Goal: Information Seeking & Learning: Learn about a topic

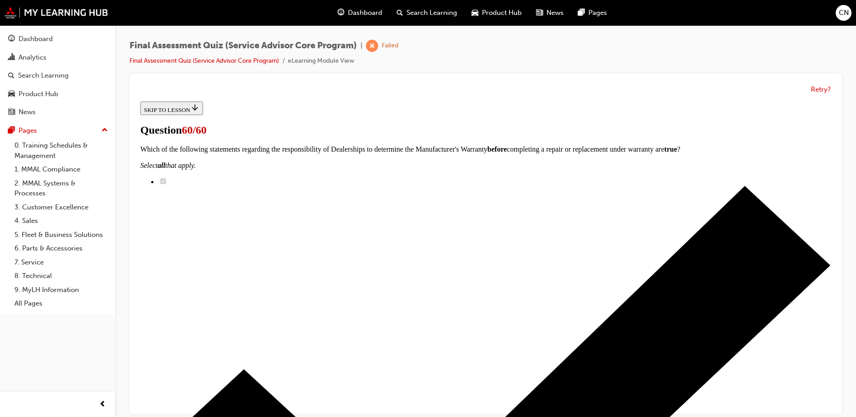
scroll to position [147, 0]
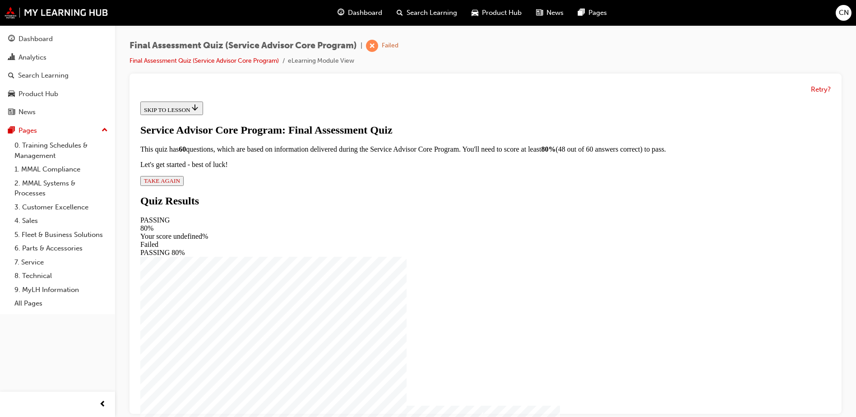
scroll to position [7, 0]
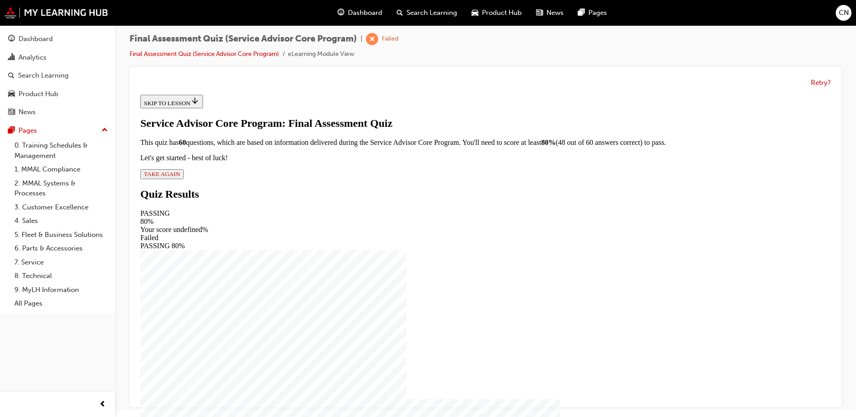
click at [180, 177] on span "TAKE AGAIN" at bounding box center [162, 174] width 36 height 7
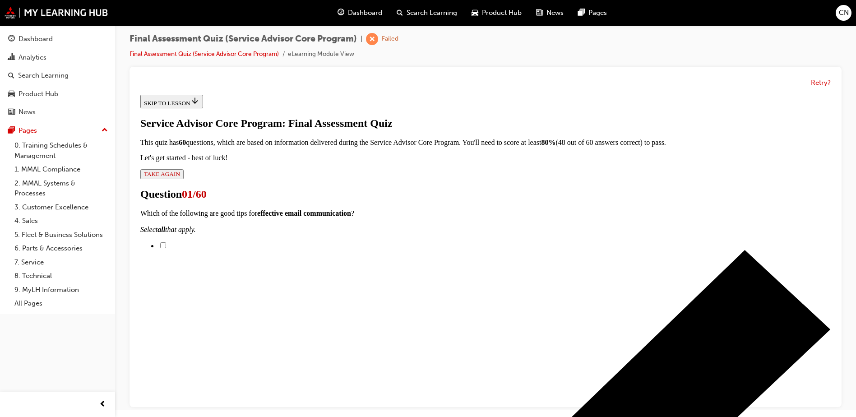
scroll to position [96, 0]
checkbox input "true"
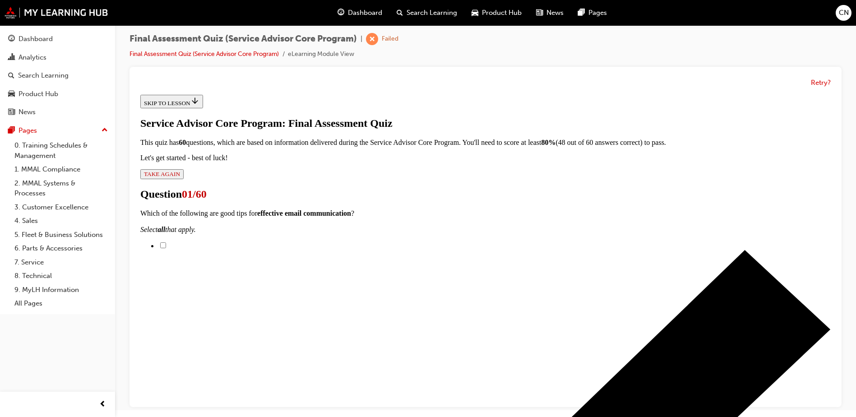
checkbox input "true"
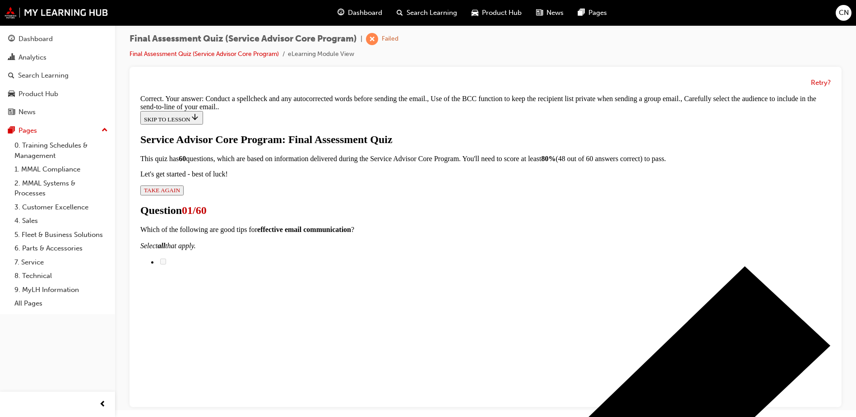
scroll to position [224, 0]
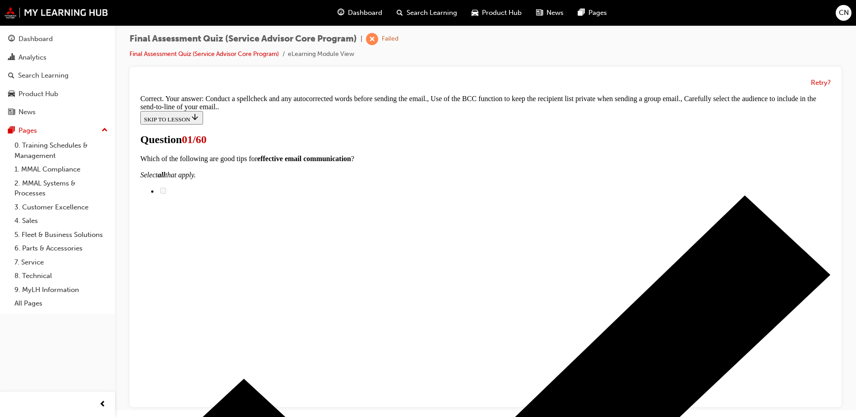
scroll to position [90, 0]
radio input "true"
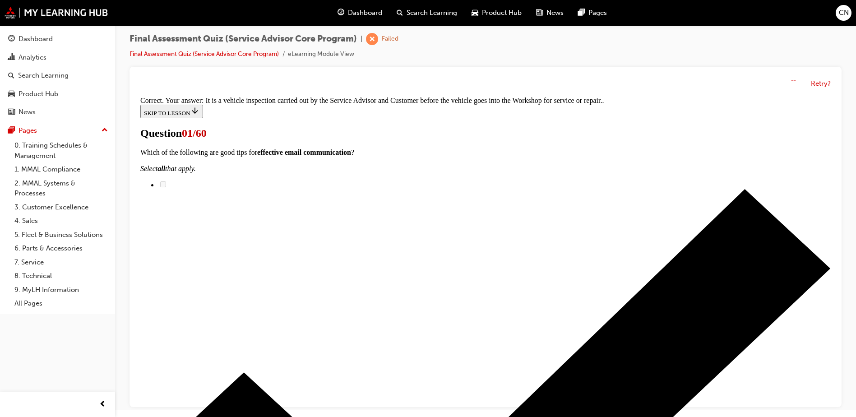
scroll to position [185, 0]
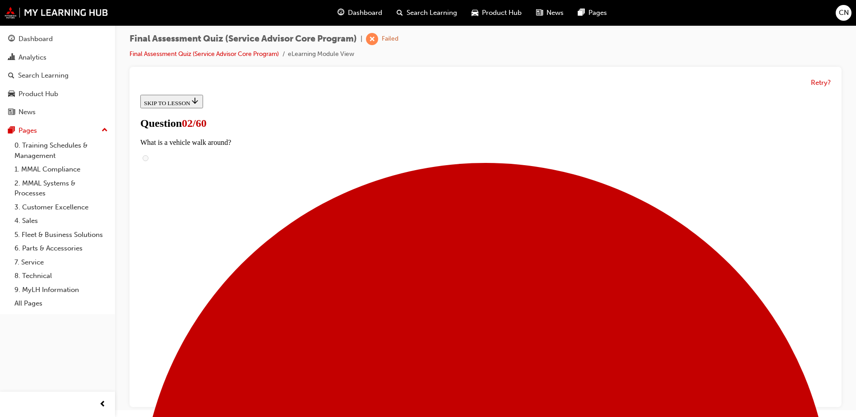
scroll to position [45, 0]
radio input "true"
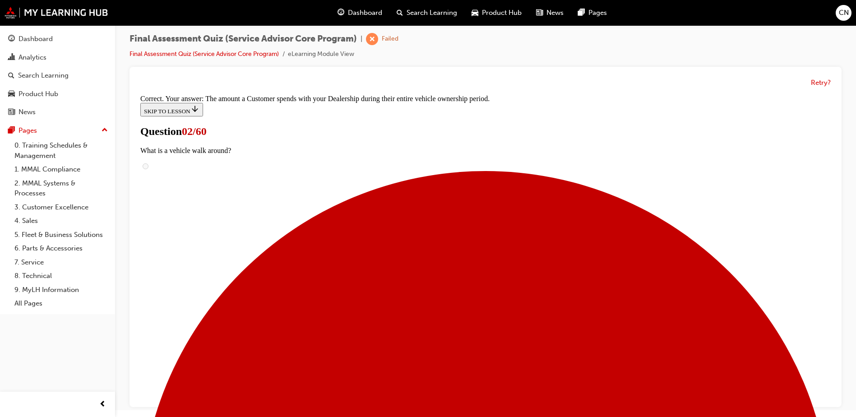
scroll to position [157, 0]
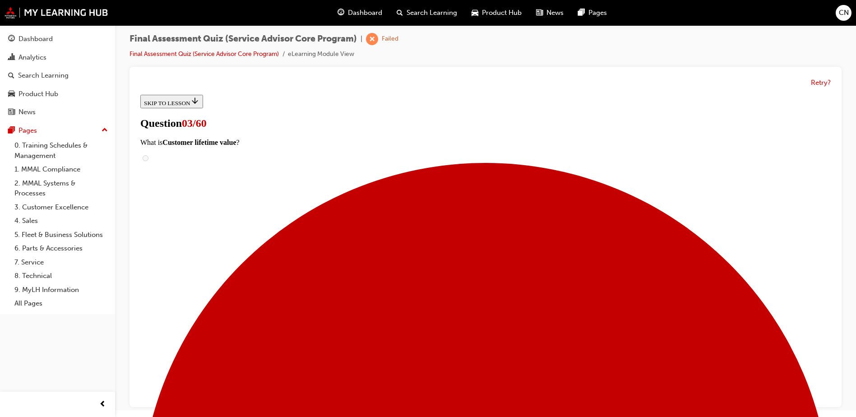
scroll to position [90, 0]
checkbox input "true"
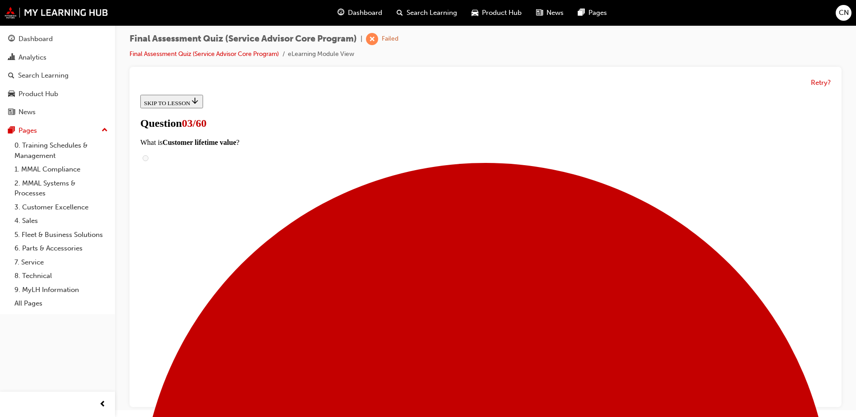
checkbox input "true"
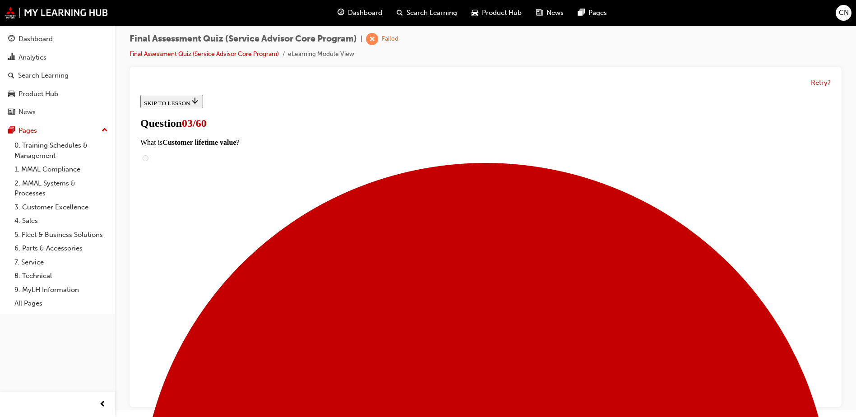
checkbox input "true"
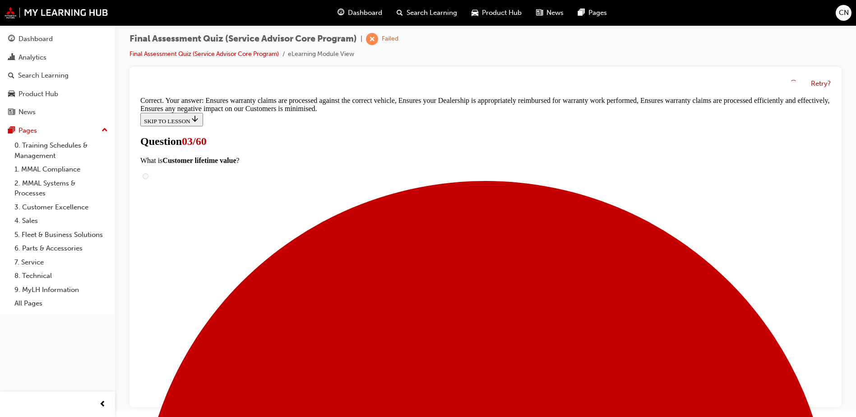
scroll to position [185, 0]
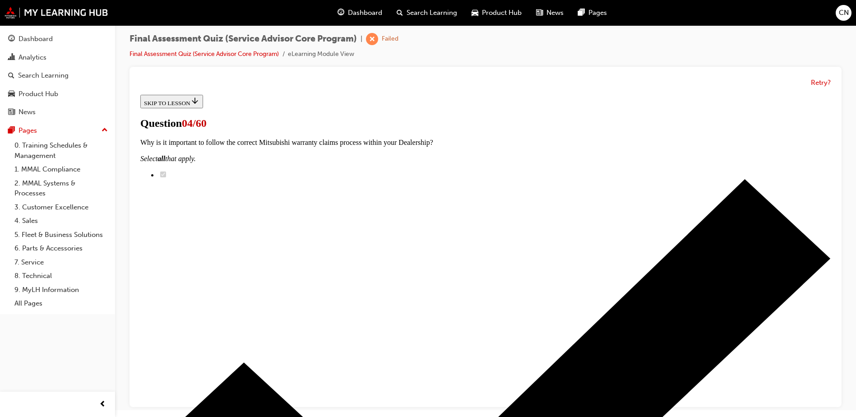
scroll to position [135, 0]
checkbox input "true"
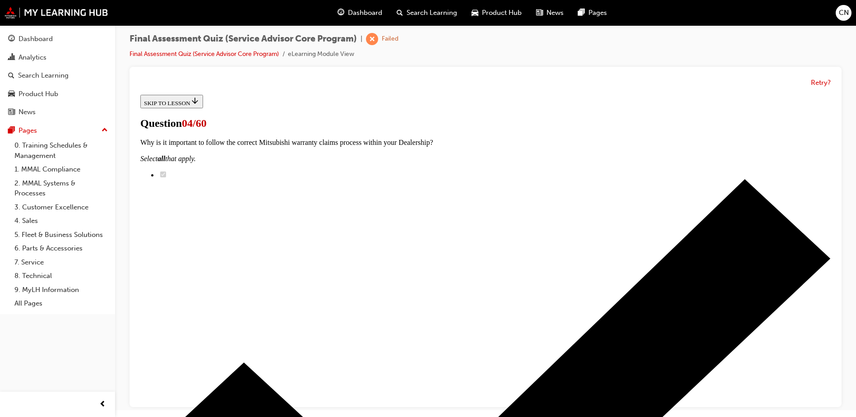
checkbox input "true"
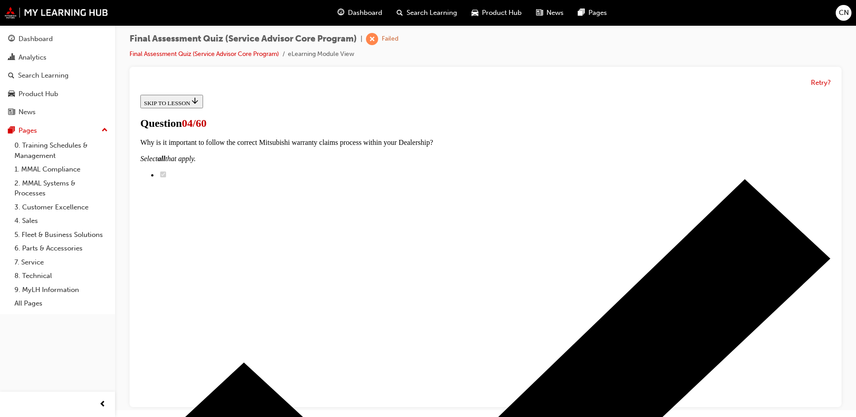
checkbox input "true"
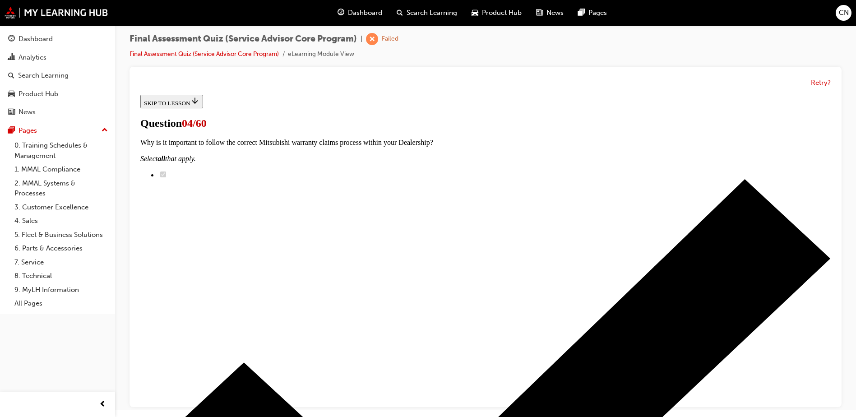
scroll to position [135, 0]
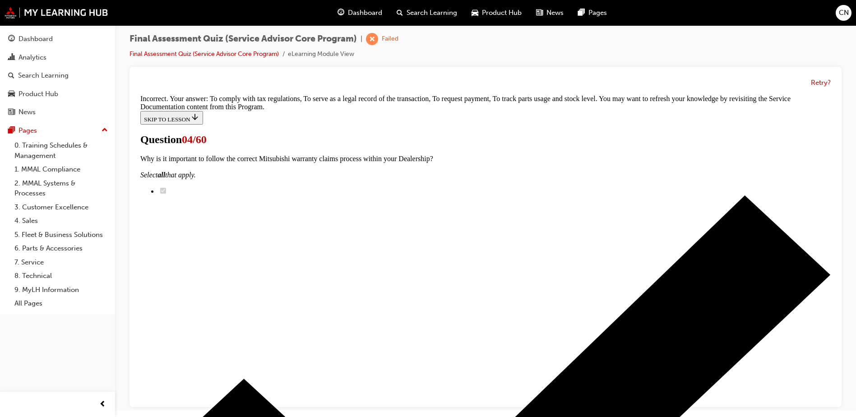
scroll to position [289, 0]
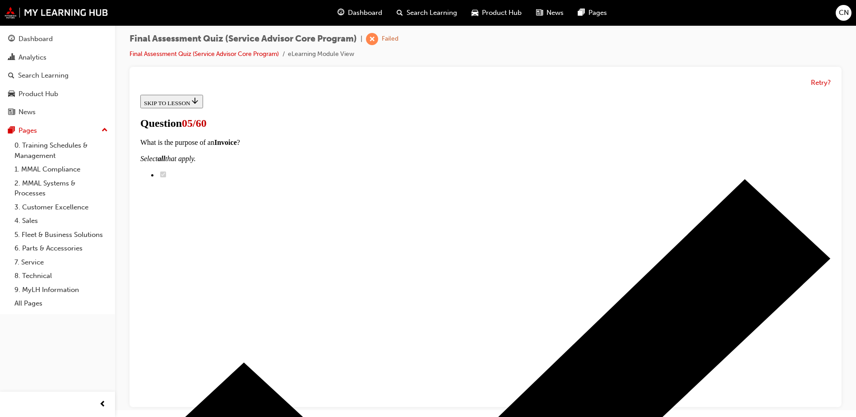
scroll to position [90, 0]
radio input "true"
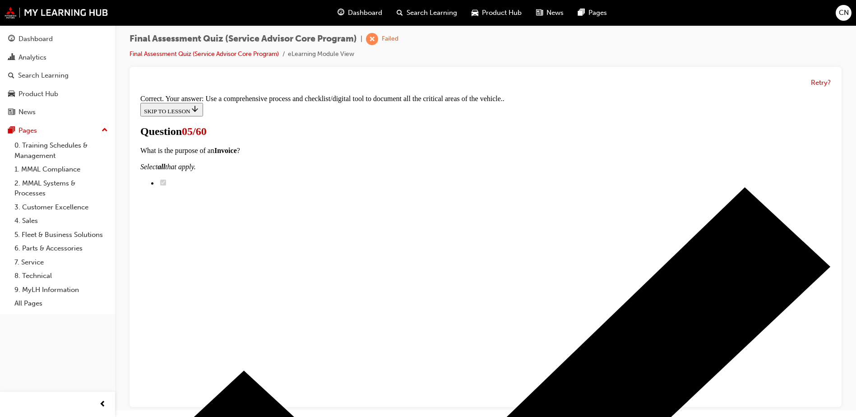
scroll to position [148, 0]
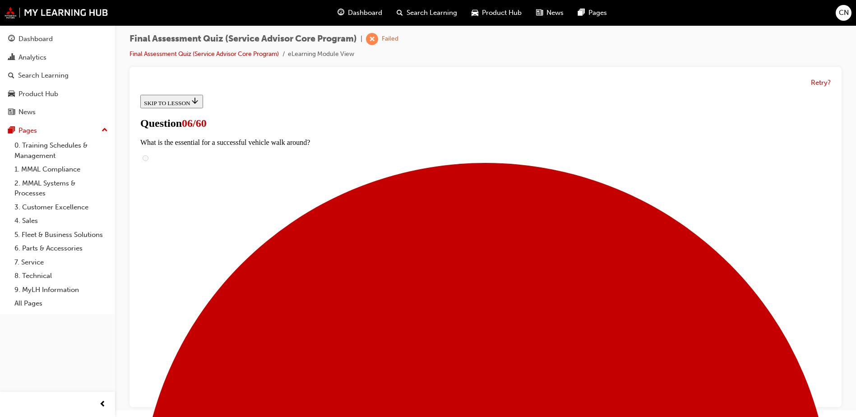
scroll to position [180, 0]
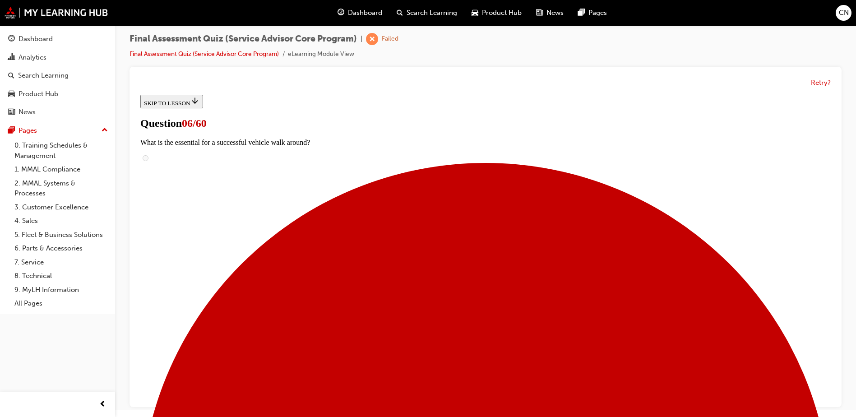
drag, startPoint x: 558, startPoint y: 332, endPoint x: 493, endPoint y: 185, distance: 161.4
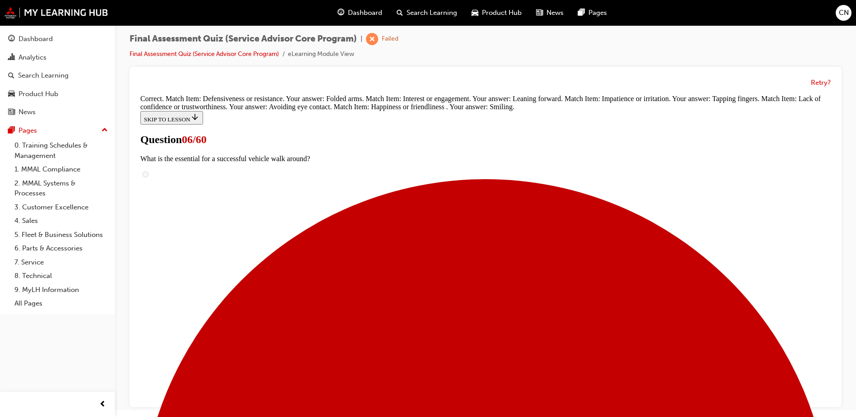
scroll to position [272, 0]
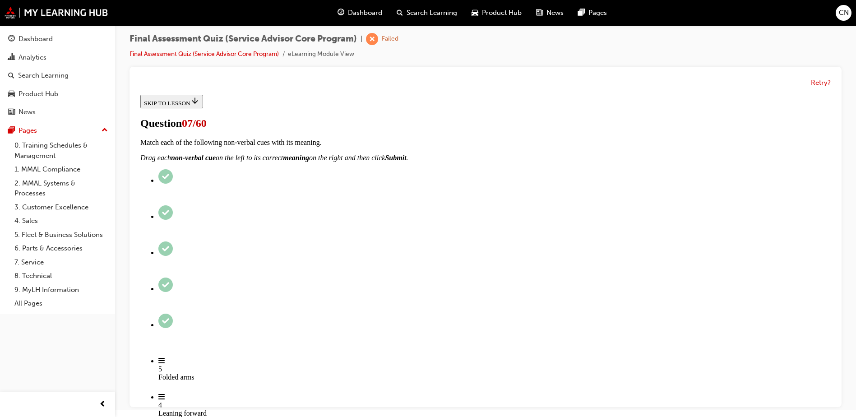
scroll to position [226, 0]
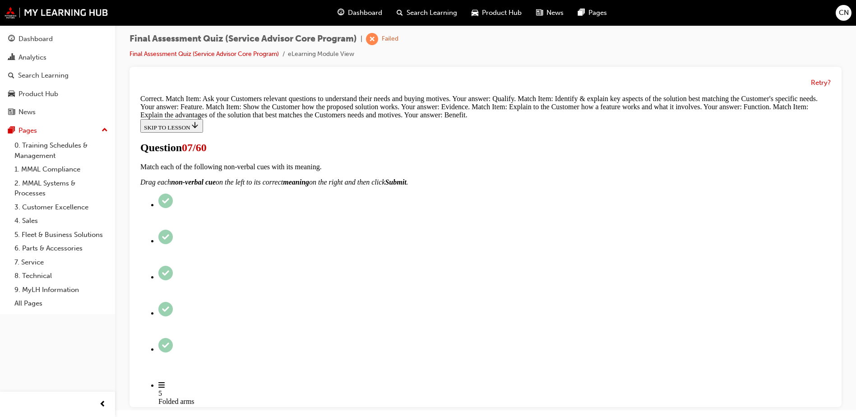
scroll to position [337, 0]
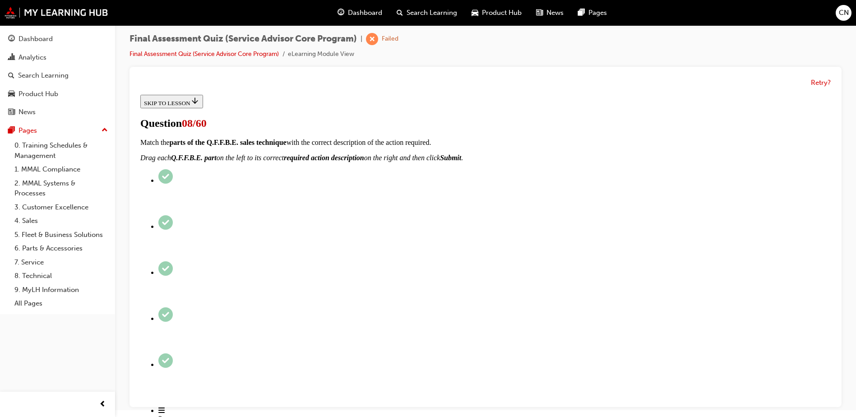
scroll to position [135, 0]
checkbox input "true"
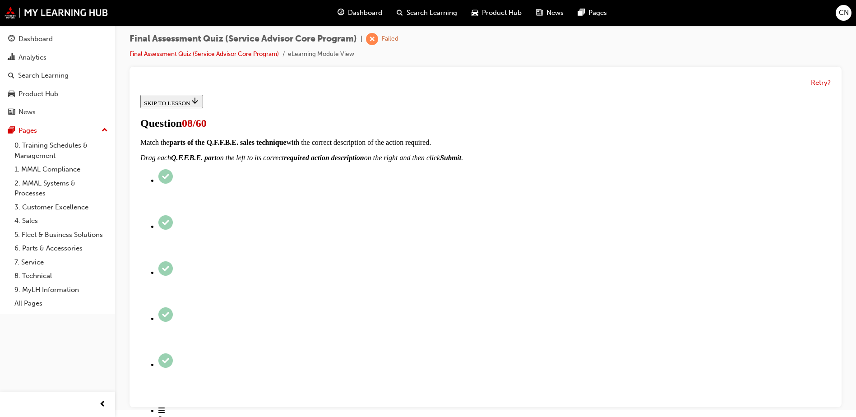
checkbox input "true"
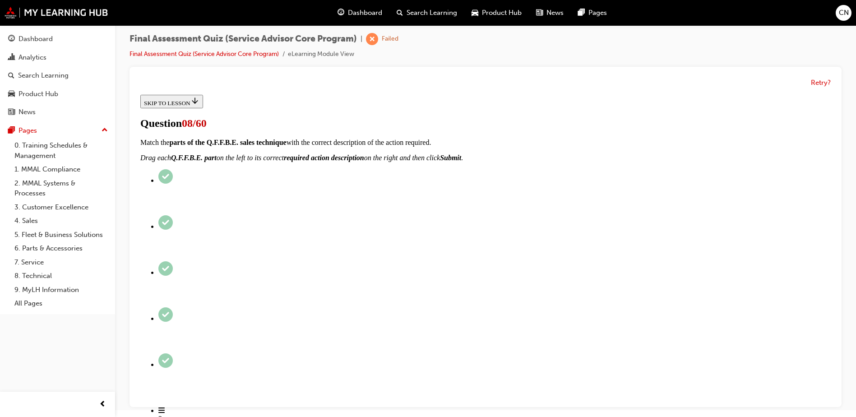
scroll to position [180, 0]
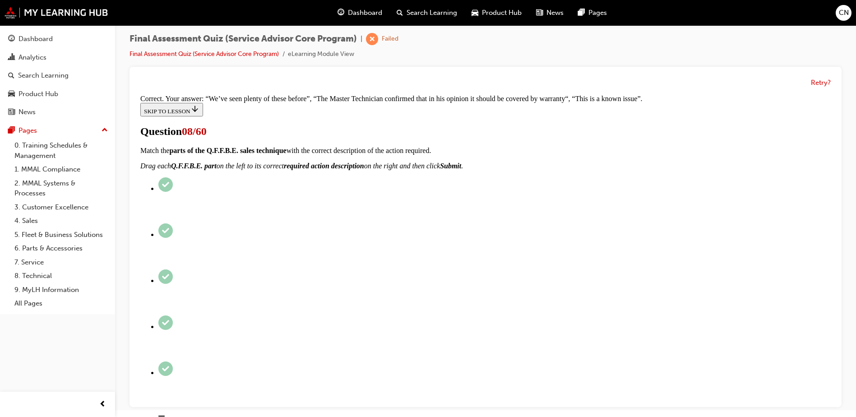
scroll to position [258, 0]
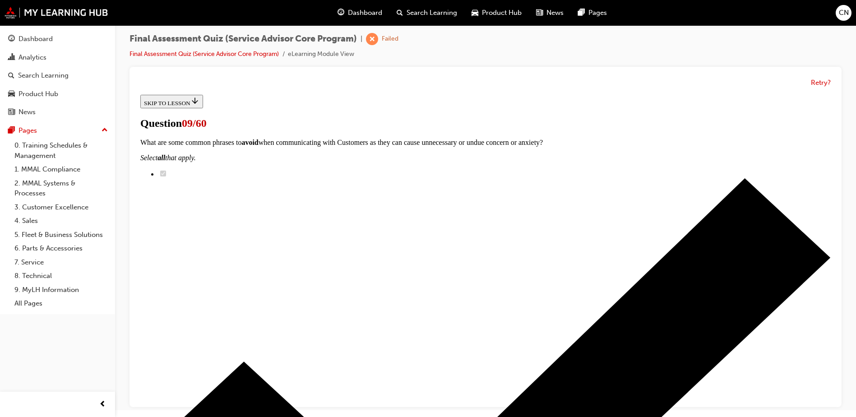
scroll to position [90, 0]
checkbox input "true"
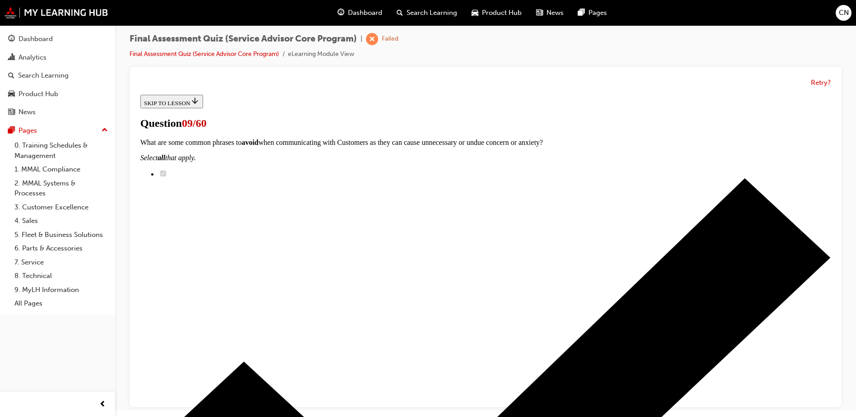
checkbox input "true"
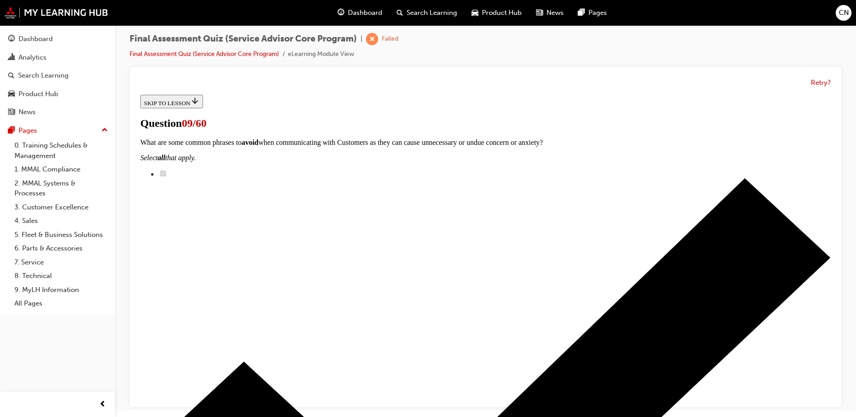
checkbox input "true"
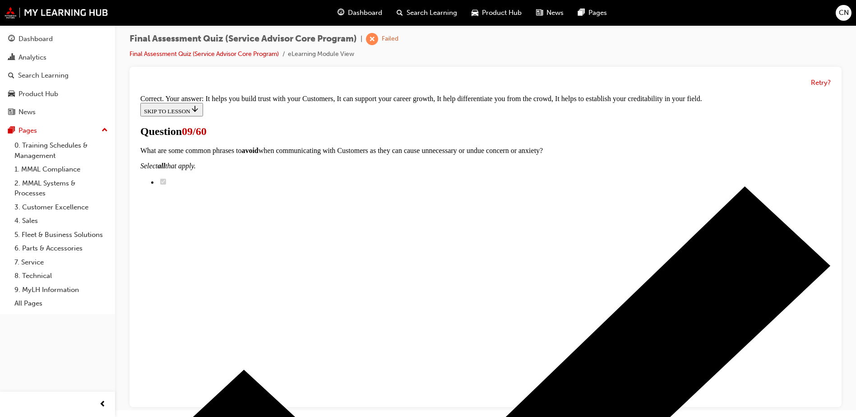
scroll to position [161, 0]
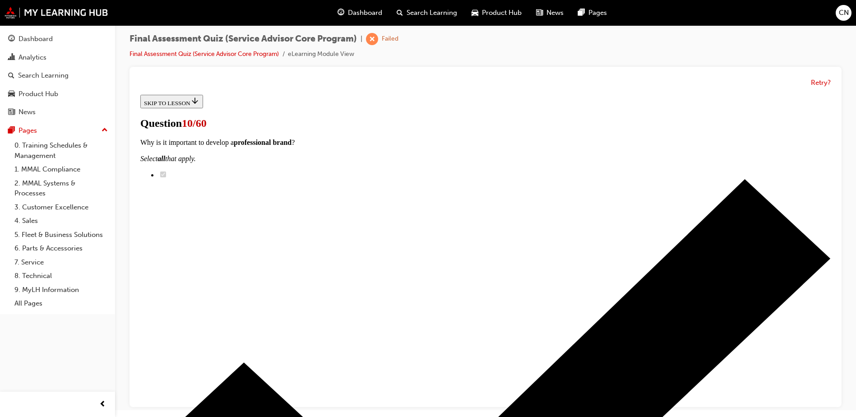
scroll to position [135, 0]
checkbox input "true"
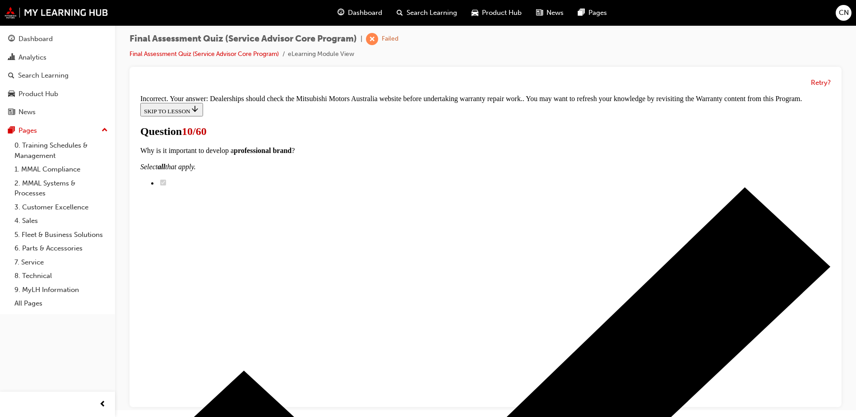
scroll to position [283, 0]
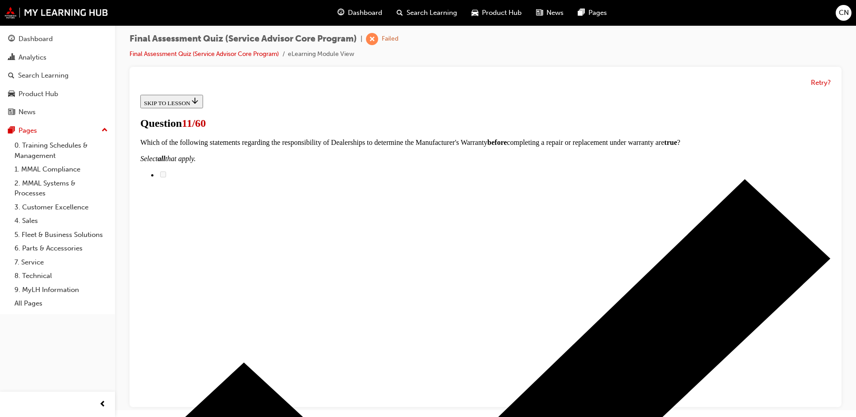
scroll to position [135, 0]
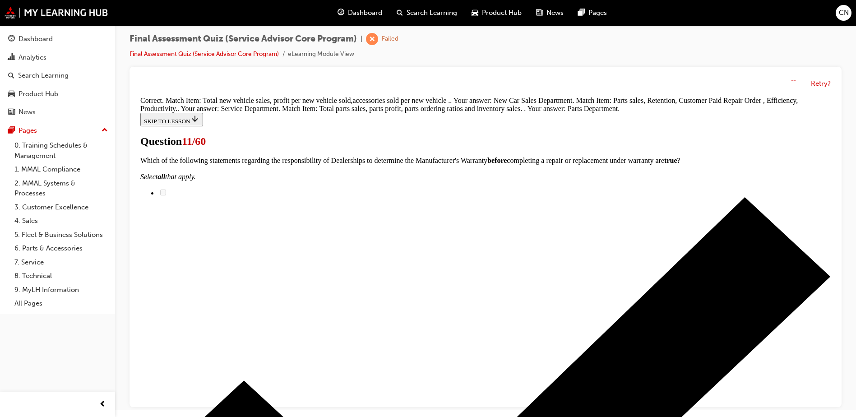
scroll to position [208, 0]
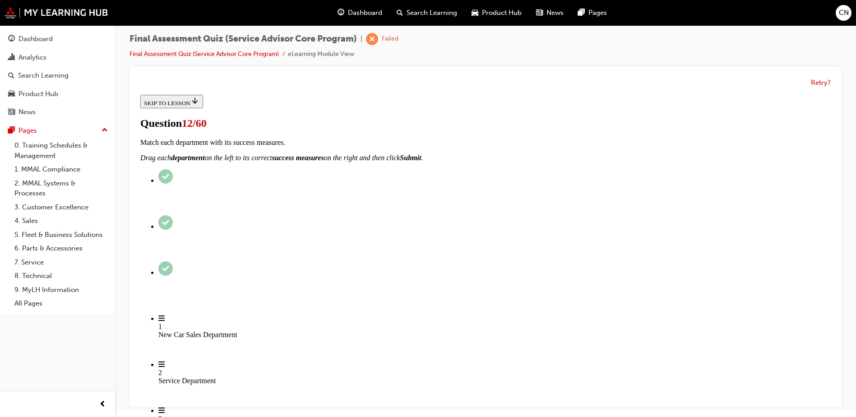
scroll to position [90, 0]
checkbox input "true"
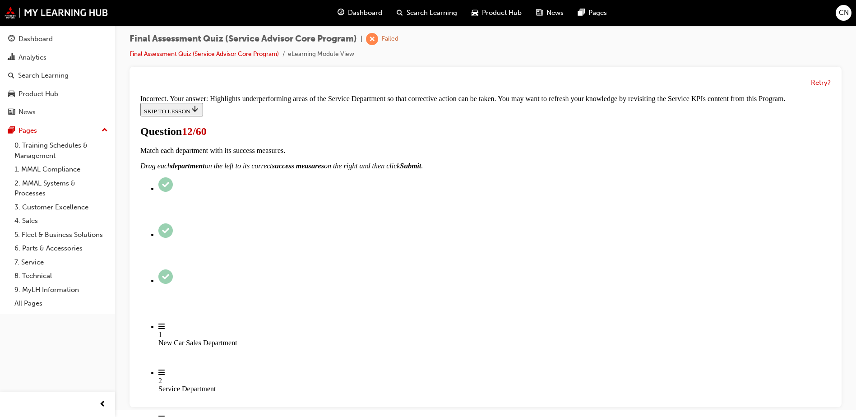
scroll to position [235, 0]
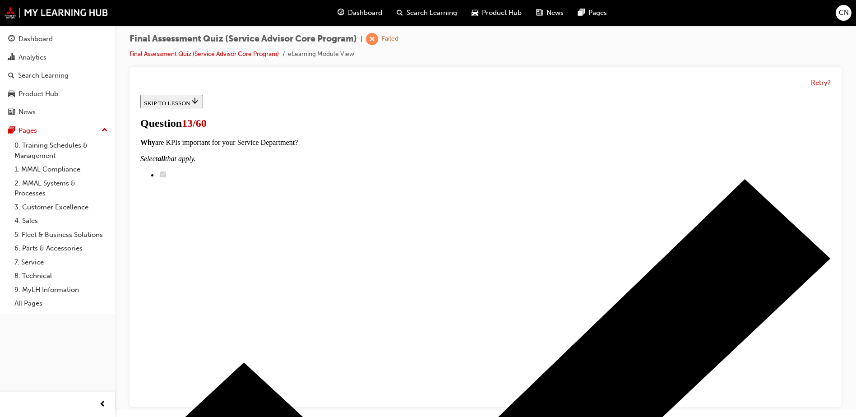
scroll to position [90, 0]
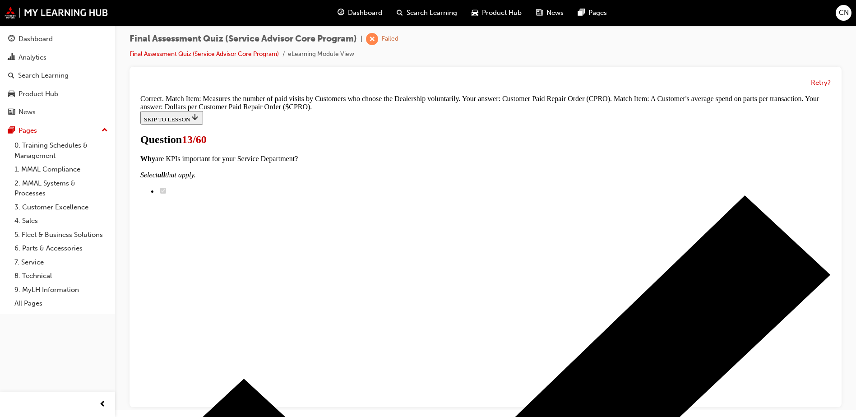
scroll to position [152, 0]
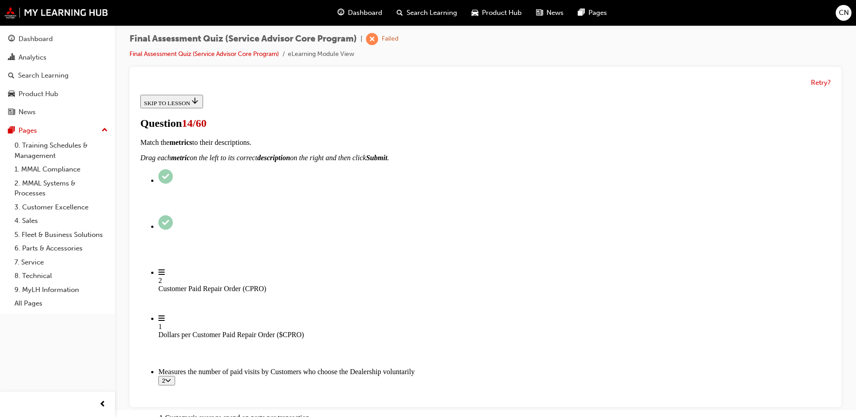
scroll to position [90, 0]
checkbox input "true"
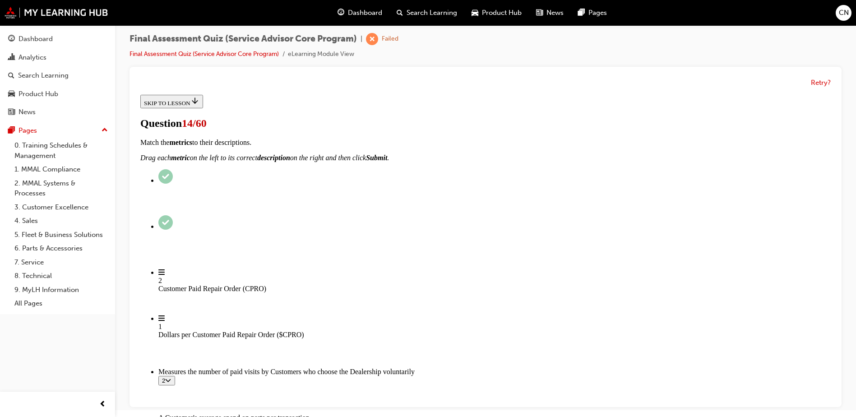
checkbox input "true"
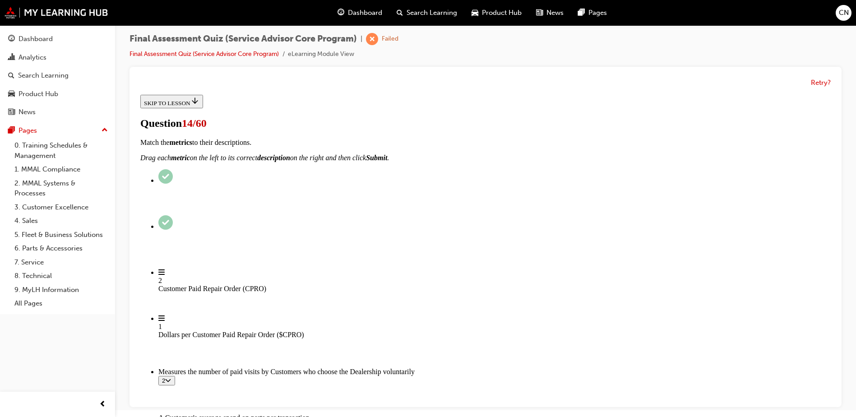
checkbox input "true"
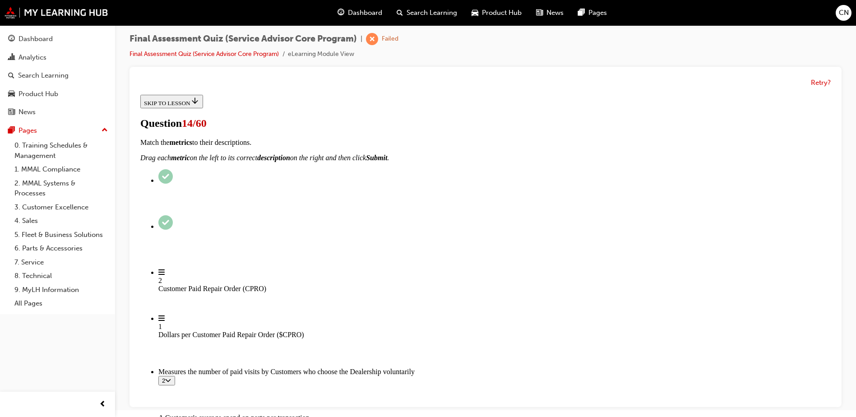
checkbox input "true"
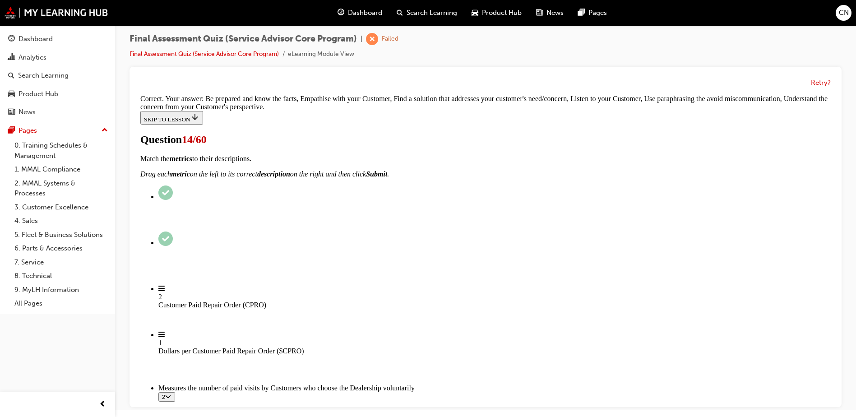
scroll to position [233, 0]
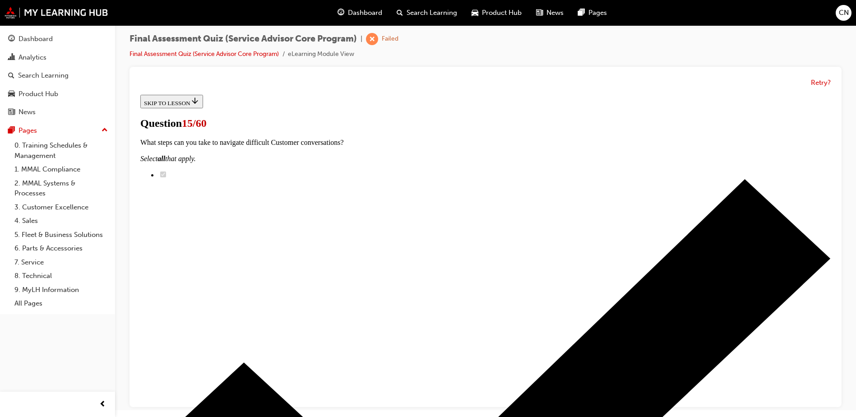
scroll to position [45, 0]
checkbox input "true"
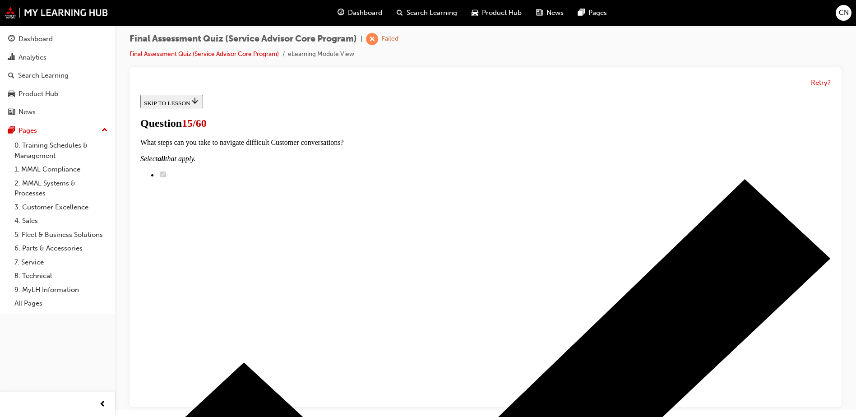
checkbox input "true"
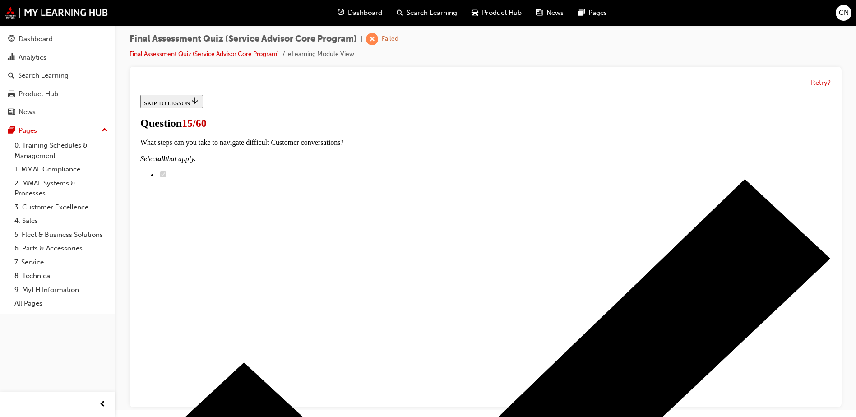
checkbox input "true"
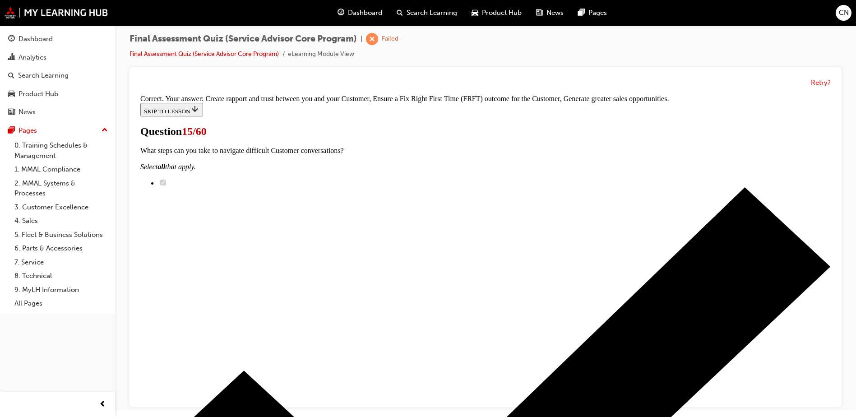
scroll to position [161, 0]
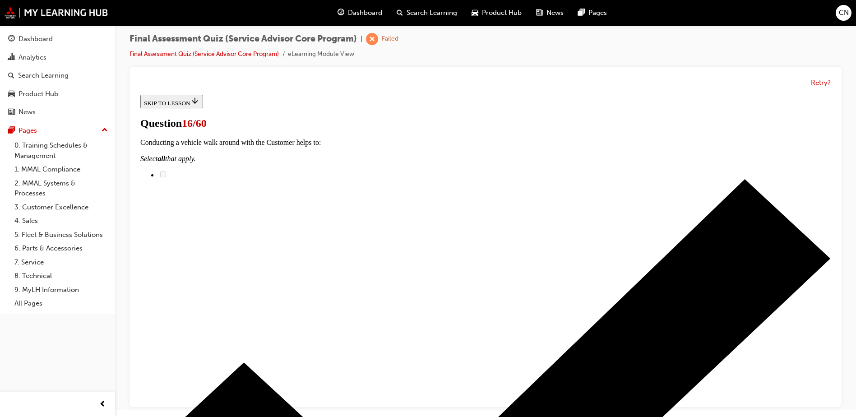
scroll to position [90, 0]
checkbox input "true"
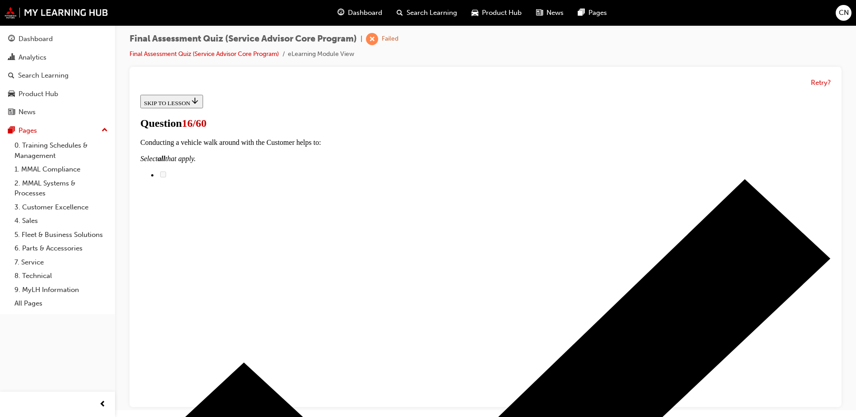
checkbox input "true"
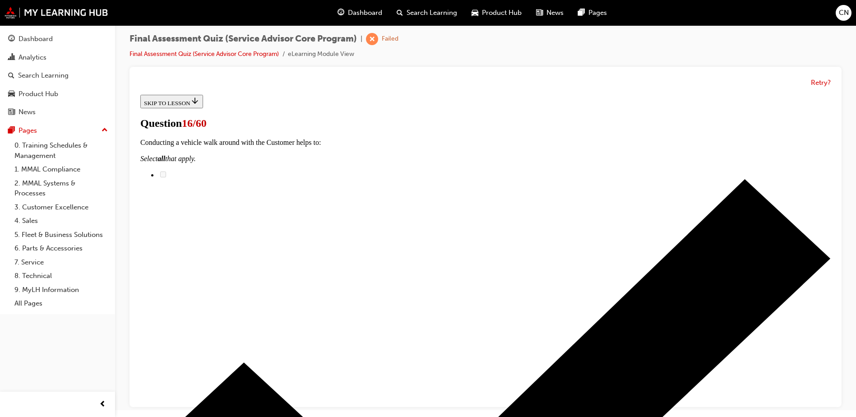
checkbox input "true"
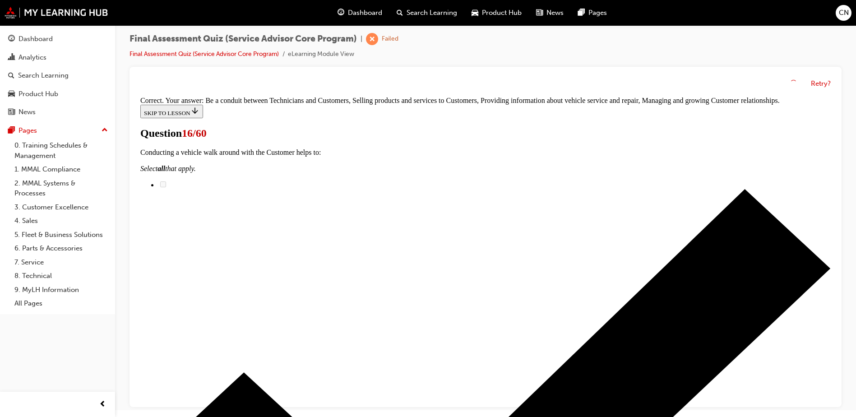
scroll to position [233, 0]
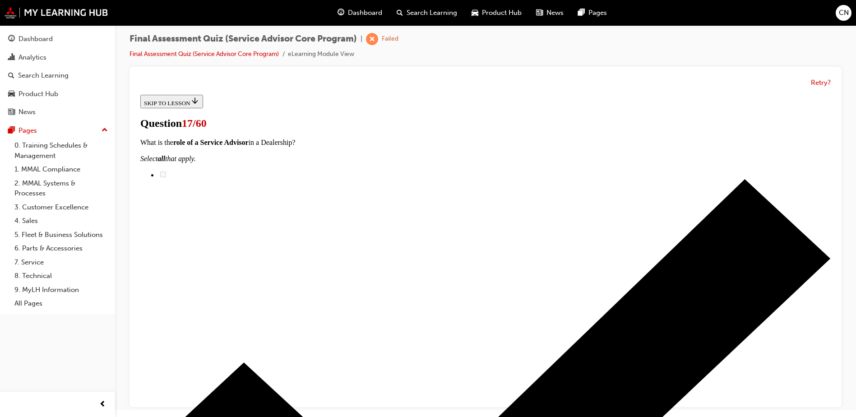
scroll to position [90, 0]
radio input "true"
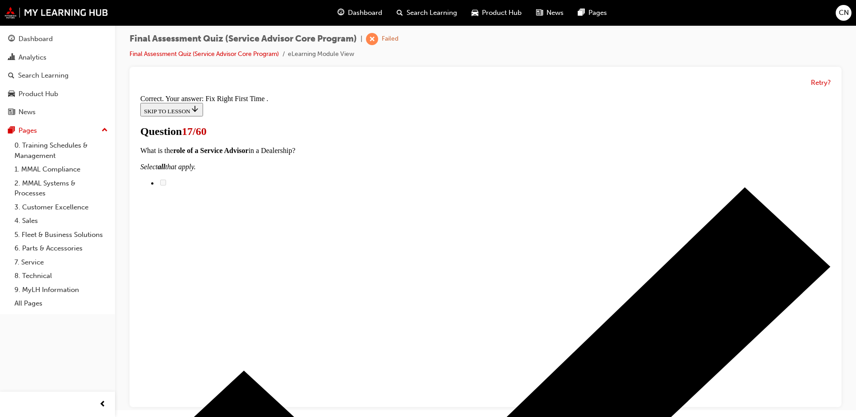
scroll to position [166, 0]
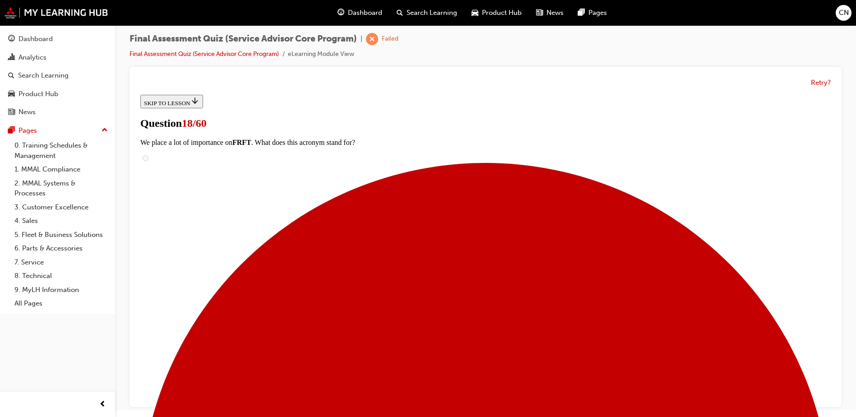
scroll to position [135, 0]
drag, startPoint x: 558, startPoint y: 177, endPoint x: 432, endPoint y: 328, distance: 197.0
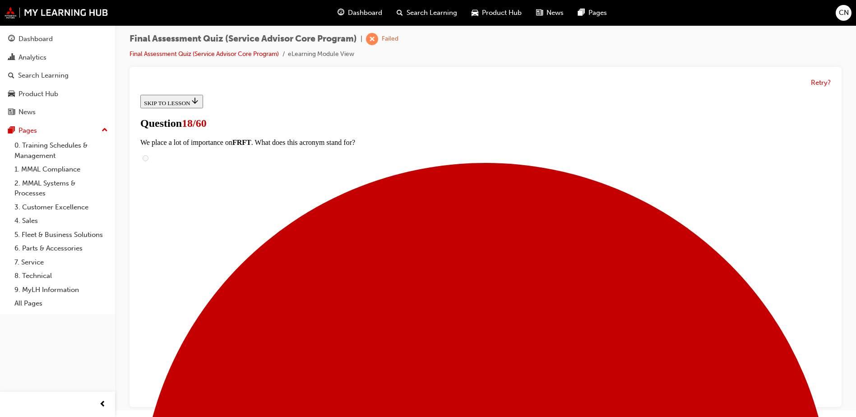
drag, startPoint x: 433, startPoint y: 317, endPoint x: 447, endPoint y: 179, distance: 138.7
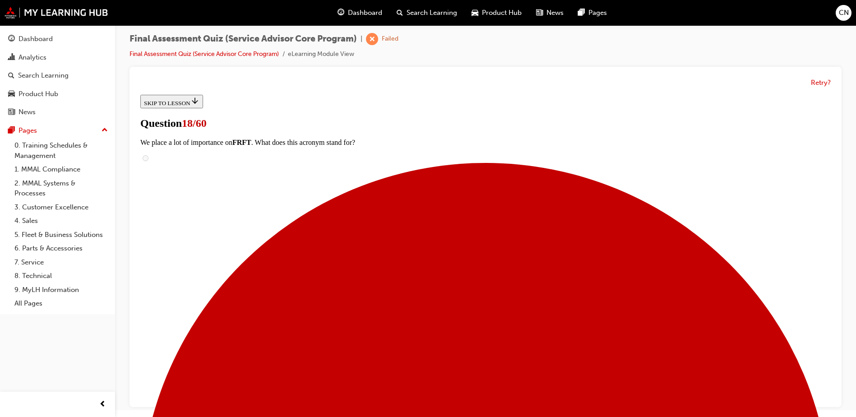
drag, startPoint x: 435, startPoint y: 307, endPoint x: 447, endPoint y: 252, distance: 56.8
drag, startPoint x: 400, startPoint y: 317, endPoint x: 445, endPoint y: 315, distance: 45.1
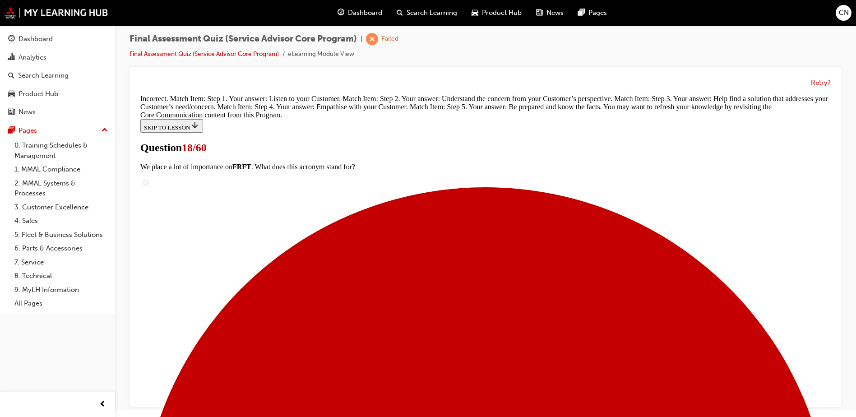
scroll to position [314, 0]
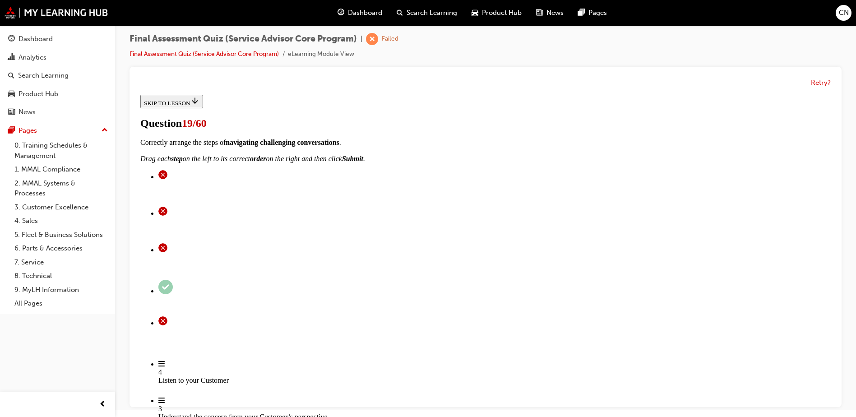
scroll to position [135, 0]
drag, startPoint x: 422, startPoint y: 375, endPoint x: 457, endPoint y: 375, distance: 35.2
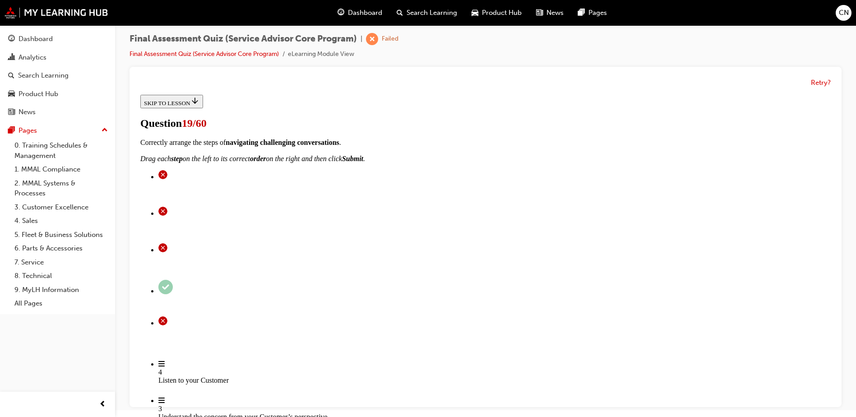
drag, startPoint x: 422, startPoint y: 257, endPoint x: 503, endPoint y: 323, distance: 104.8
drag, startPoint x: 459, startPoint y: 258, endPoint x: 501, endPoint y: 263, distance: 41.9
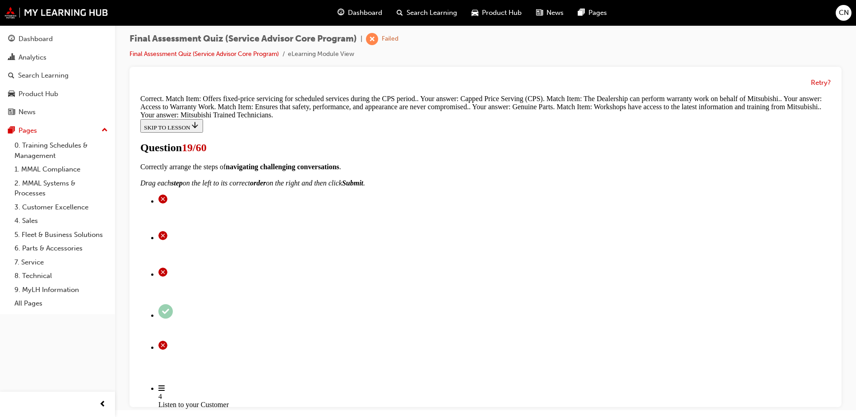
scroll to position [265, 0]
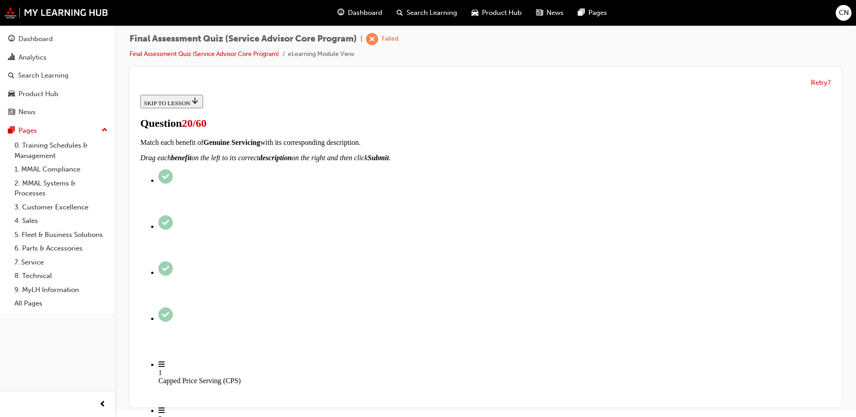
scroll to position [90, 0]
radio input "true"
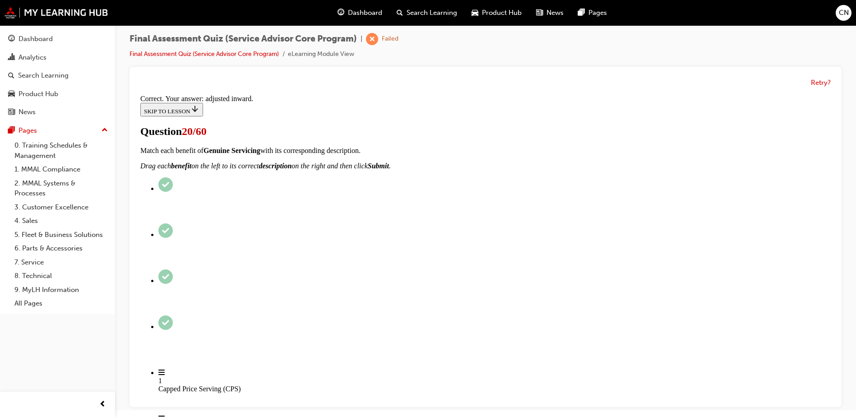
scroll to position [222, 0]
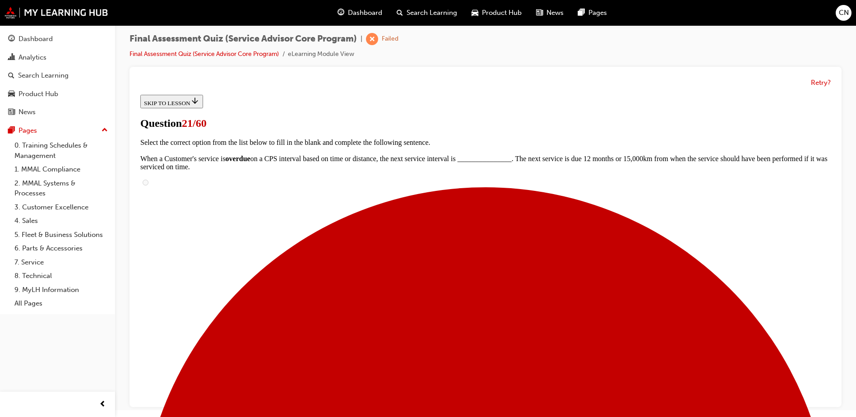
scroll to position [45, 0]
radio input "true"
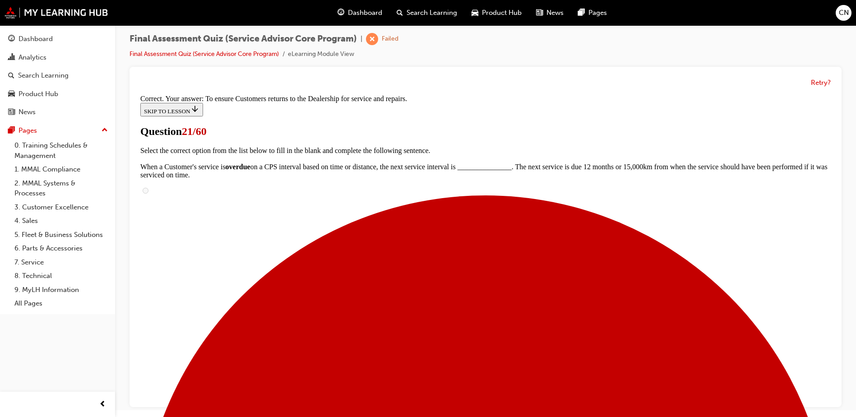
scroll to position [164, 0]
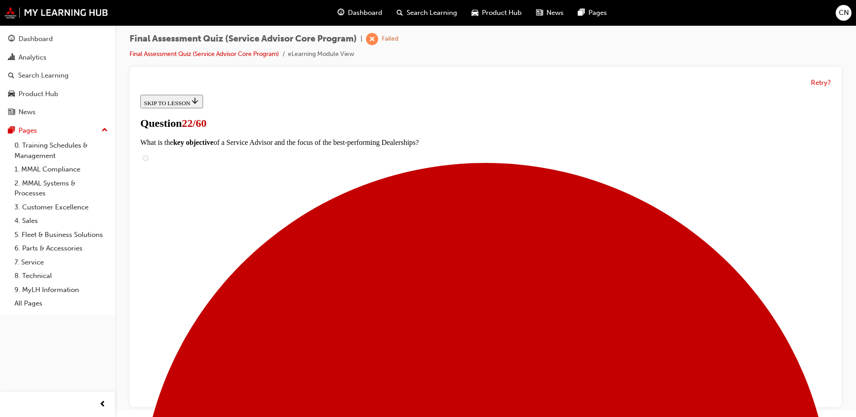
scroll to position [90, 0]
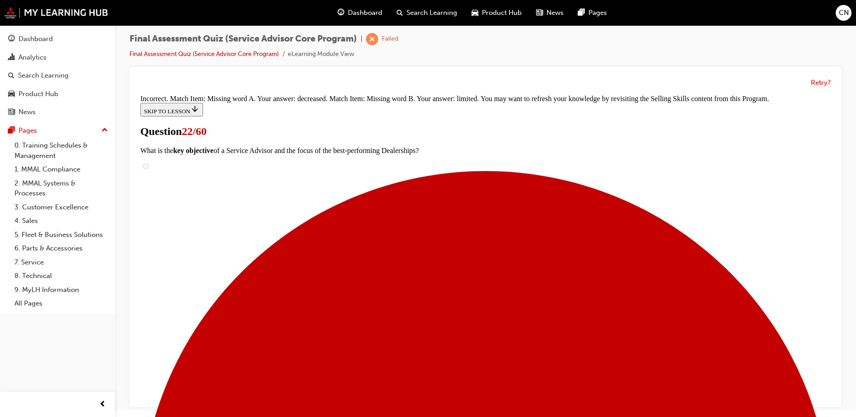
scroll to position [234, 0]
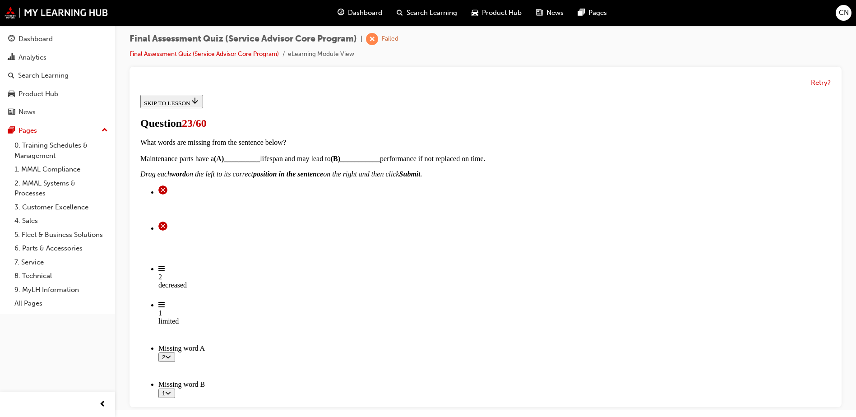
scroll to position [180, 0]
drag, startPoint x: 556, startPoint y: 191, endPoint x: 469, endPoint y: 241, distance: 100.2
drag, startPoint x: 469, startPoint y: 241, endPoint x: 516, endPoint y: 189, distance: 70.3
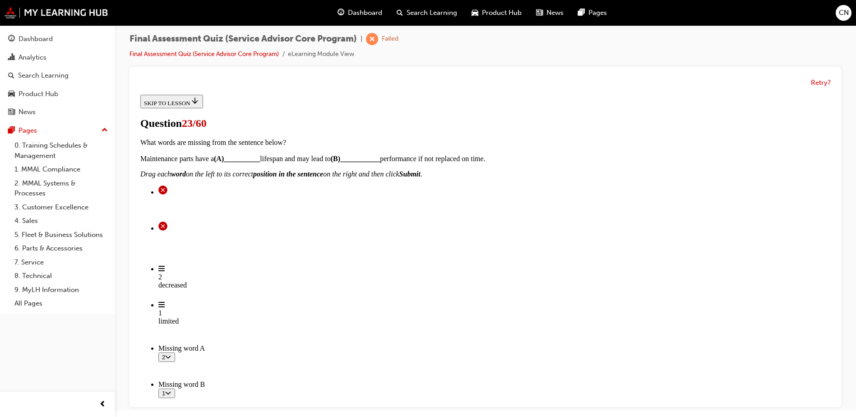
drag, startPoint x: 412, startPoint y: 378, endPoint x: 452, endPoint y: 138, distance: 243.3
drag, startPoint x: 447, startPoint y: 332, endPoint x: 472, endPoint y: 233, distance: 101.6
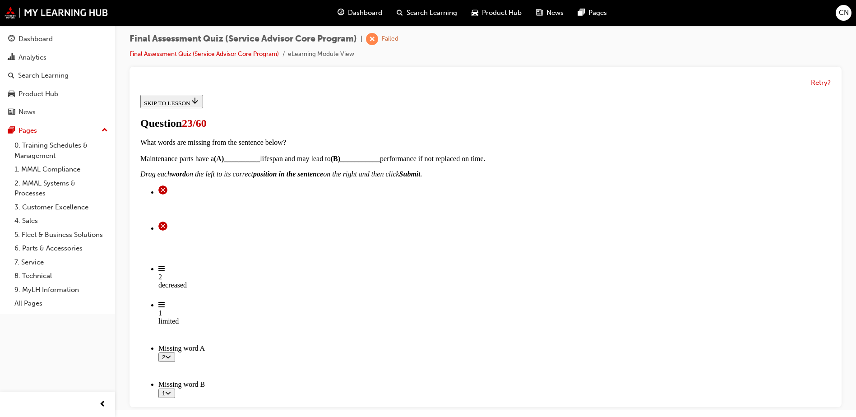
drag, startPoint x: 418, startPoint y: 385, endPoint x: 474, endPoint y: 191, distance: 201.4
drag, startPoint x: 431, startPoint y: 348, endPoint x: 465, endPoint y: 205, distance: 147.0
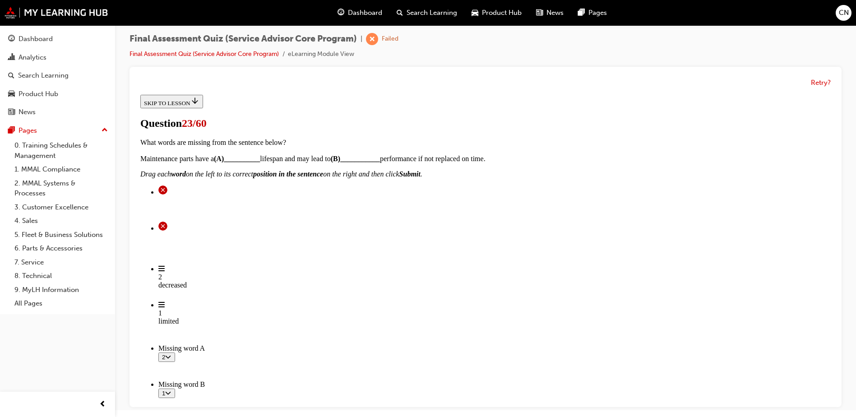
scroll to position [316, 0]
drag, startPoint x: 424, startPoint y: 154, endPoint x: 561, endPoint y: 157, distance: 136.7
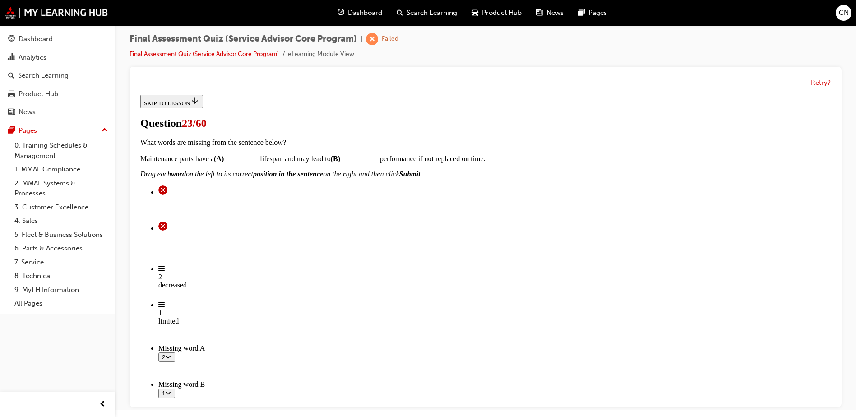
drag, startPoint x: 447, startPoint y: 193, endPoint x: 382, endPoint y: 190, distance: 65.5
drag, startPoint x: 422, startPoint y: 333, endPoint x: 337, endPoint y: 314, distance: 86.9
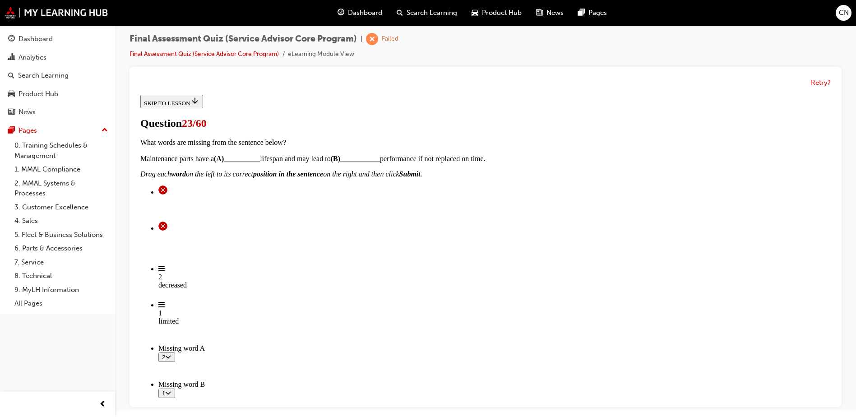
drag, startPoint x: 405, startPoint y: 376, endPoint x: 444, endPoint y: 225, distance: 155.7
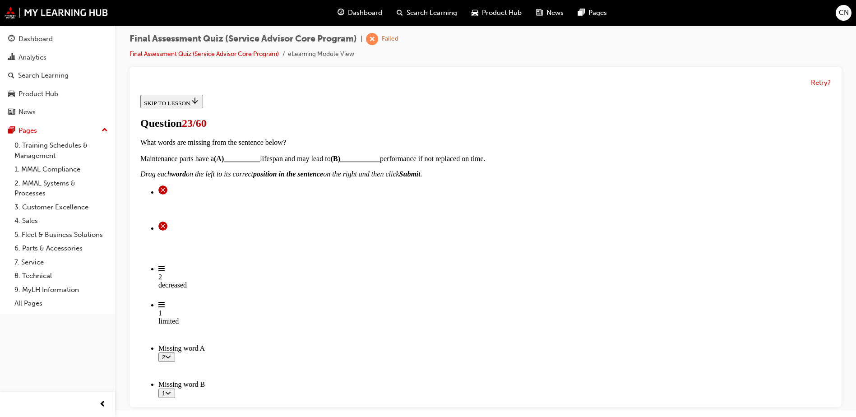
drag, startPoint x: 433, startPoint y: 338, endPoint x: 482, endPoint y: 240, distance: 110.4
drag, startPoint x: 411, startPoint y: 285, endPoint x: 484, endPoint y: 287, distance: 72.2
drag, startPoint x: 427, startPoint y: 328, endPoint x: 535, endPoint y: 341, distance: 109.5
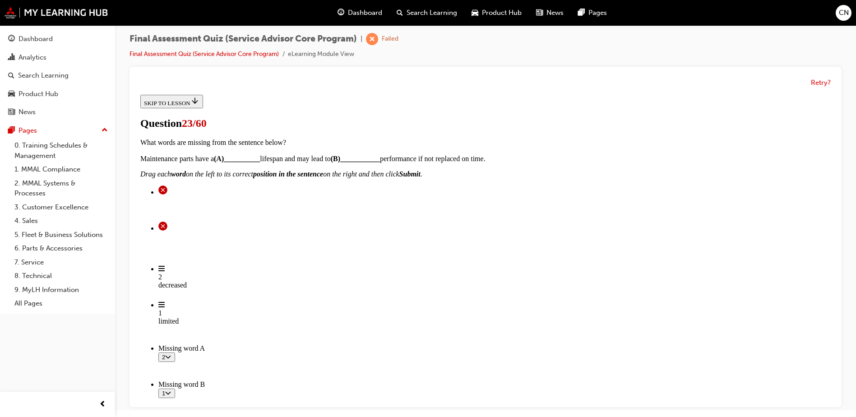
drag, startPoint x: 435, startPoint y: 382, endPoint x: 542, endPoint y: 387, distance: 107.0
drag, startPoint x: 448, startPoint y: 333, endPoint x: 505, endPoint y: 333, distance: 56.4
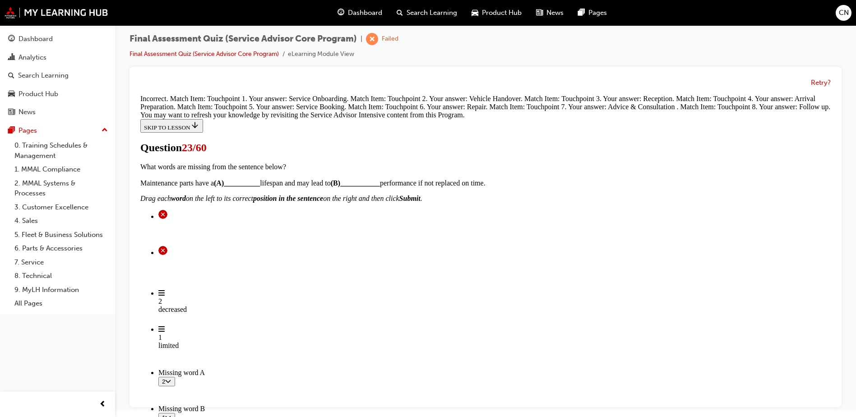
scroll to position [466, 0]
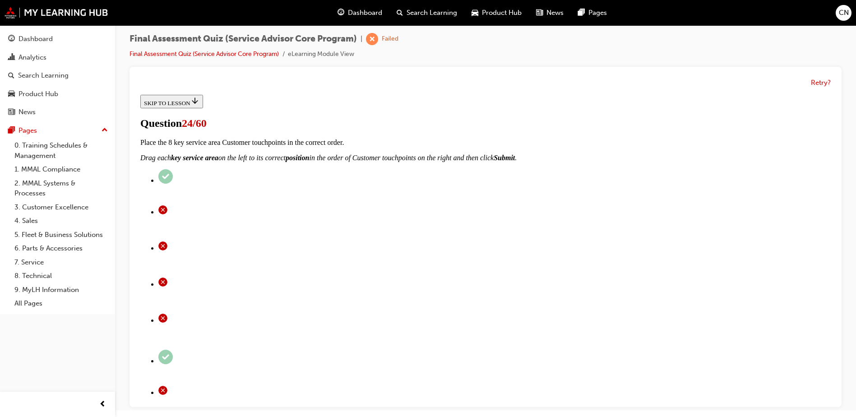
scroll to position [90, 0]
radio input "true"
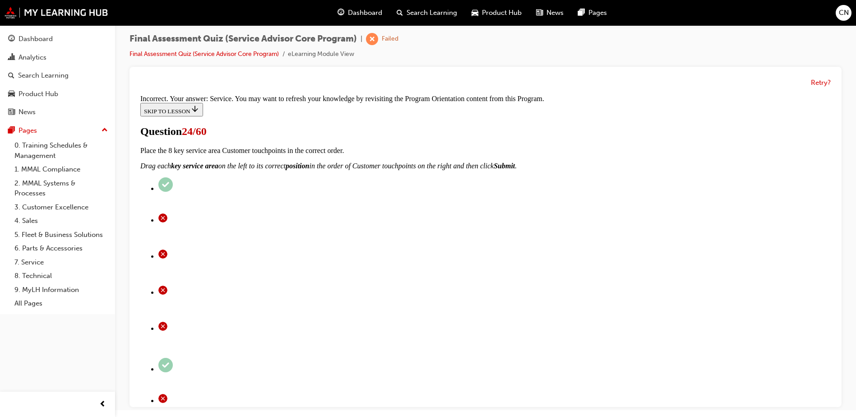
scroll to position [201, 0]
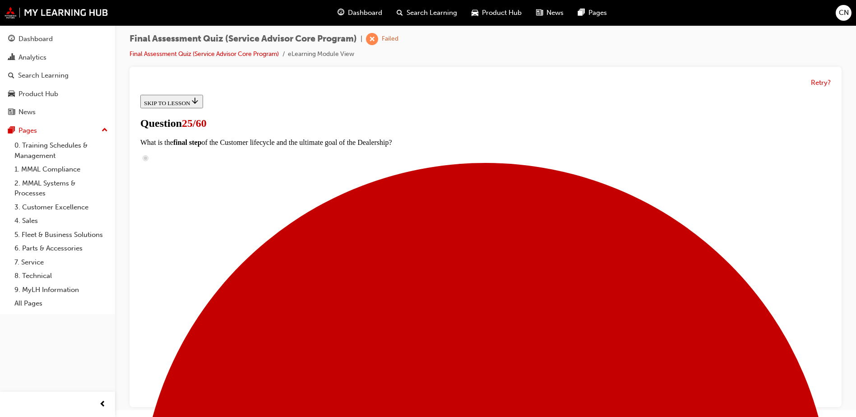
radio input "true"
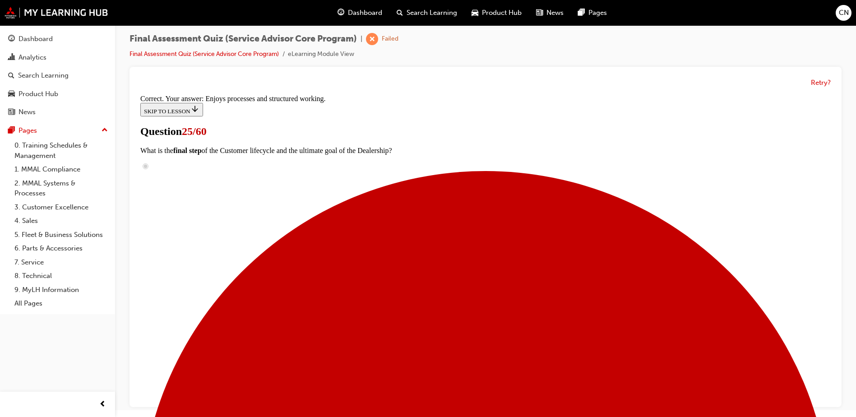
scroll to position [130, 0]
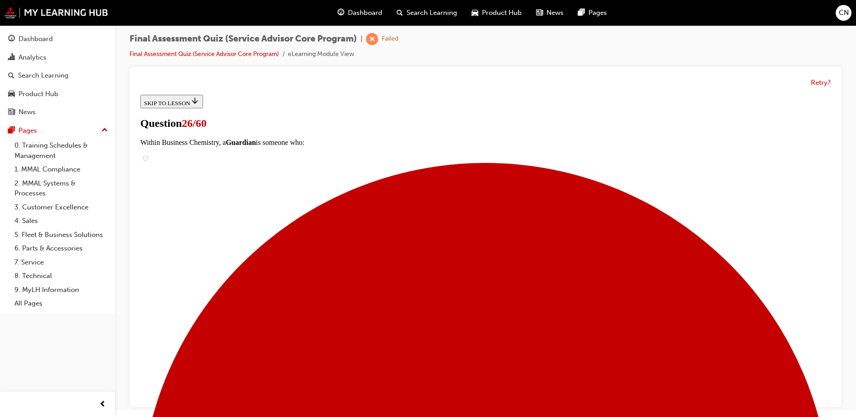
scroll to position [90, 0]
checkbox input "true"
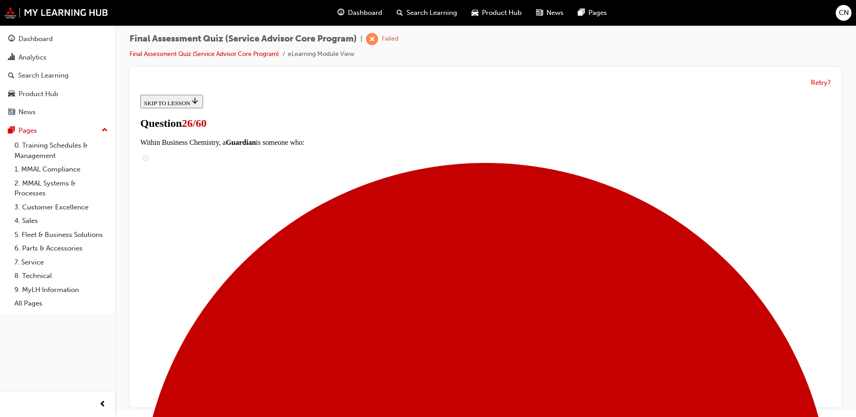
checkbox input "true"
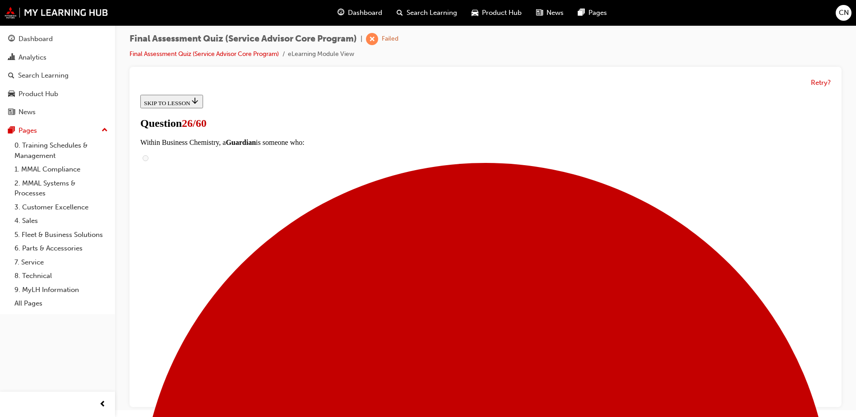
checkbox input "true"
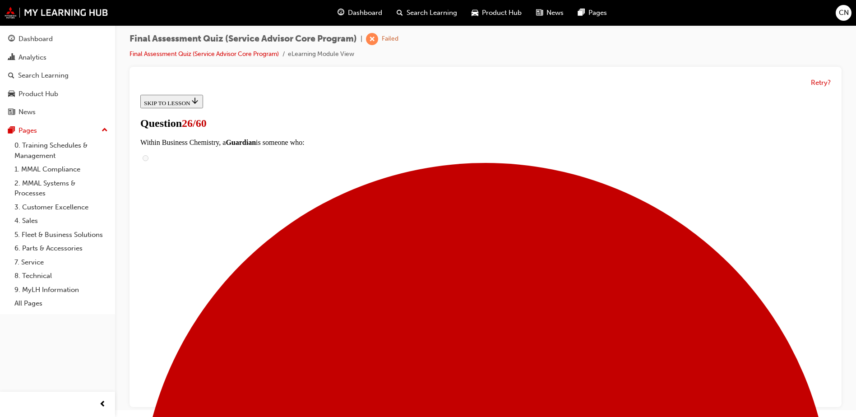
checkbox input "true"
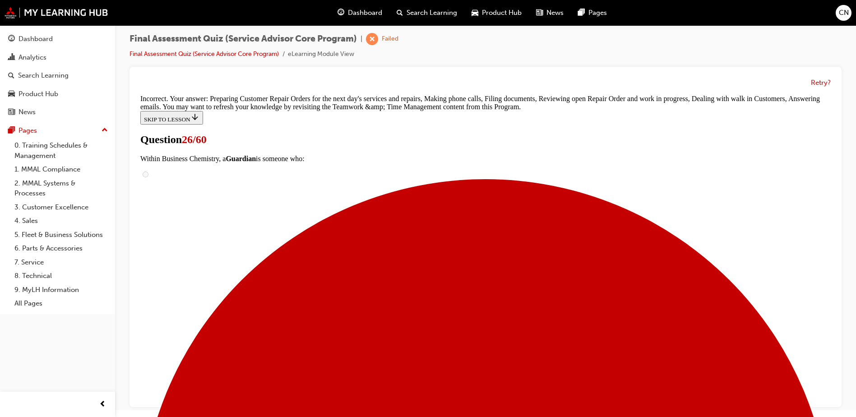
scroll to position [313, 0]
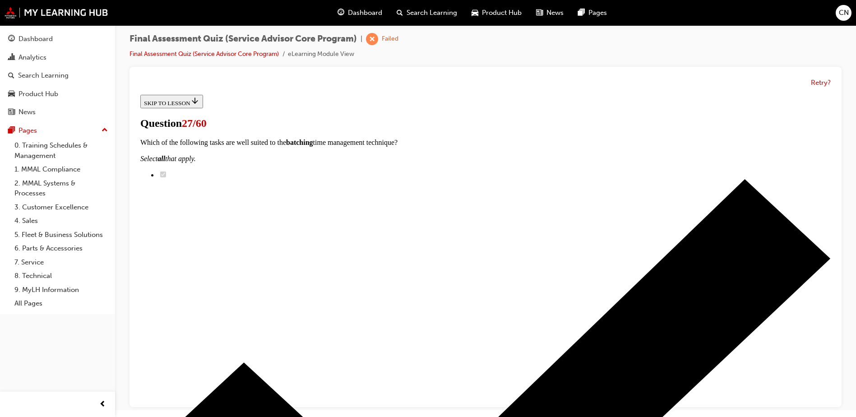
scroll to position [90, 0]
checkbox input "true"
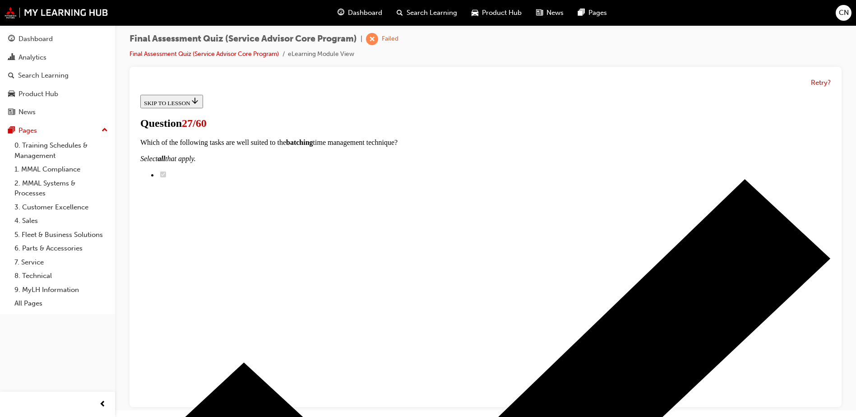
checkbox input "true"
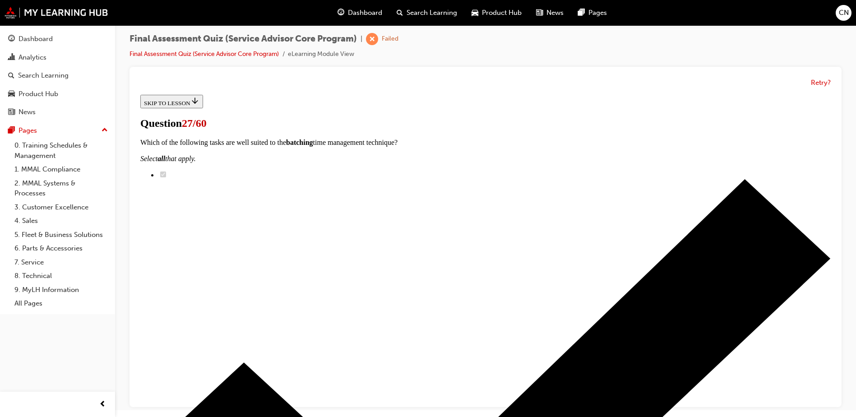
scroll to position [135, 0]
checkbox input "true"
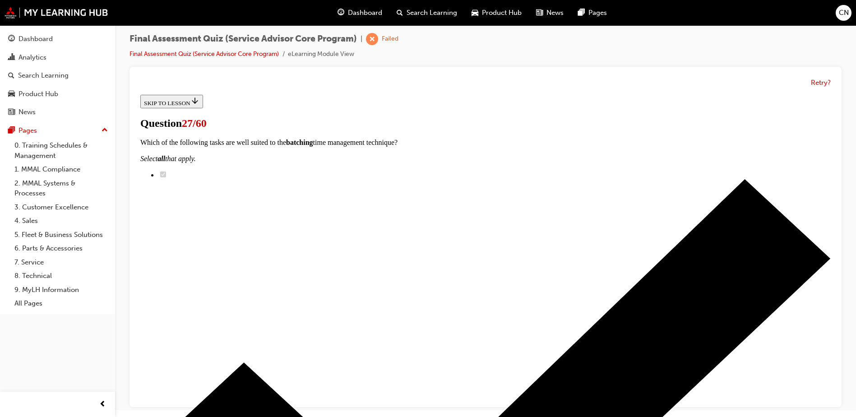
checkbox input "true"
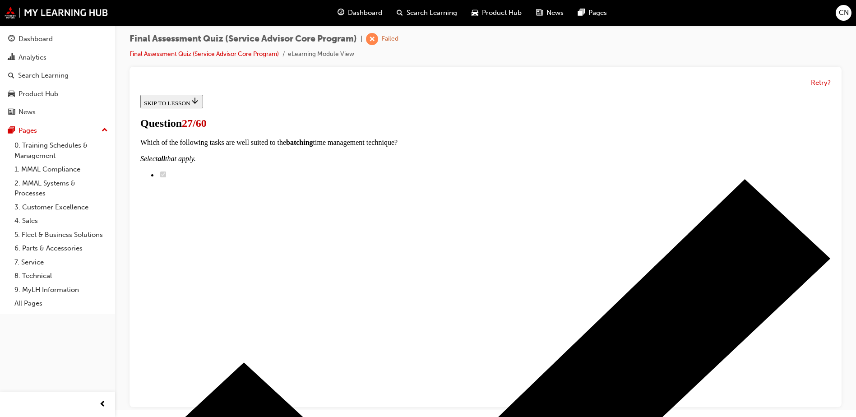
checkbox input "true"
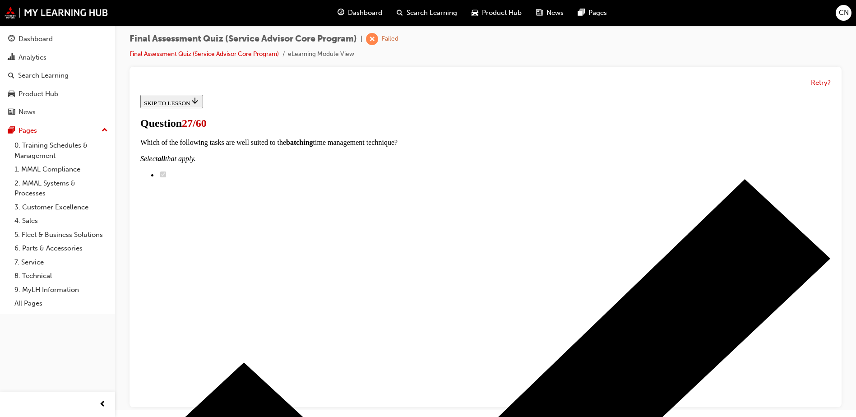
checkbox input "true"
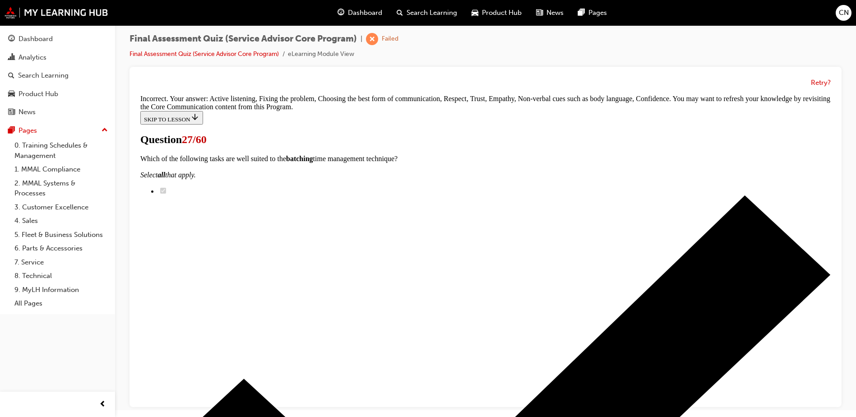
scroll to position [433, 0]
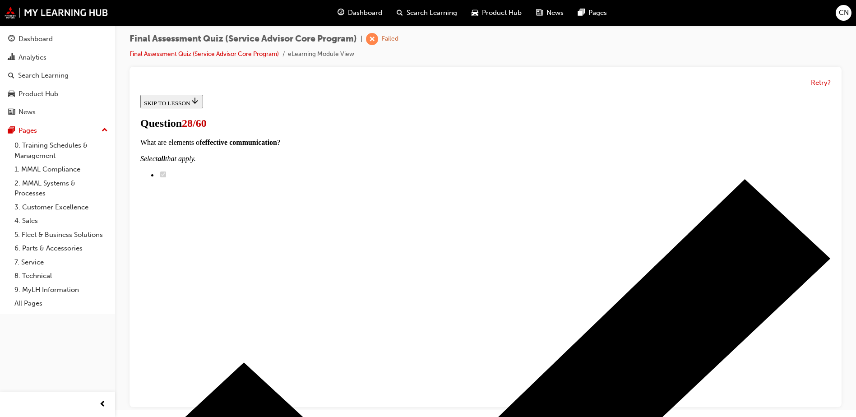
radio input "true"
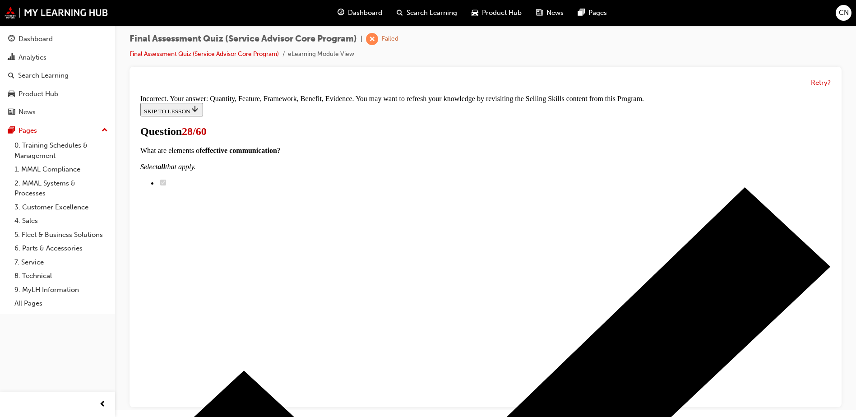
scroll to position [186, 0]
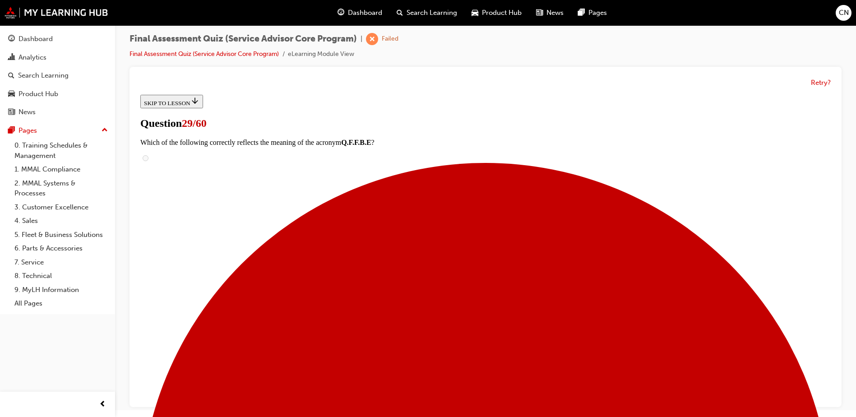
scroll to position [45, 0]
radio input "true"
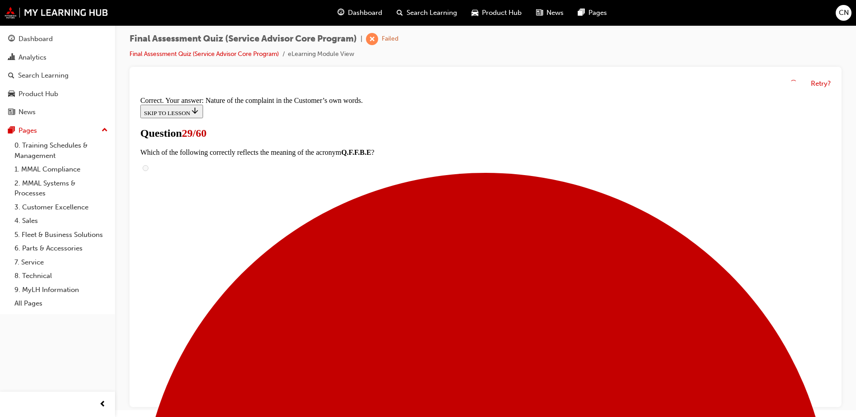
scroll to position [146, 0]
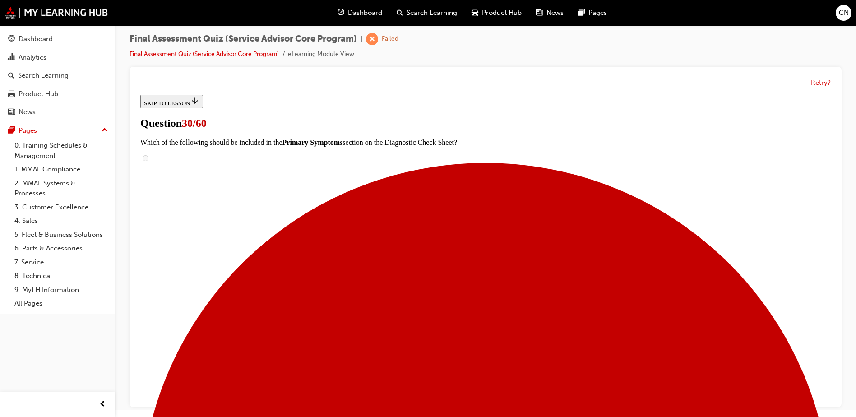
scroll to position [90, 0]
radio input "true"
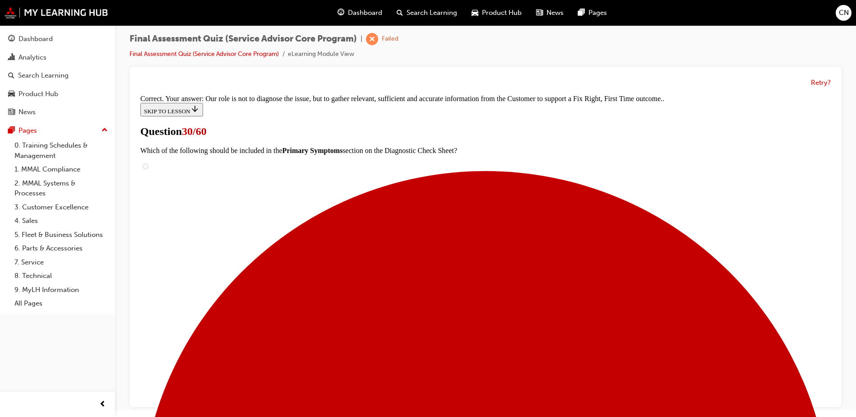
scroll to position [194, 0]
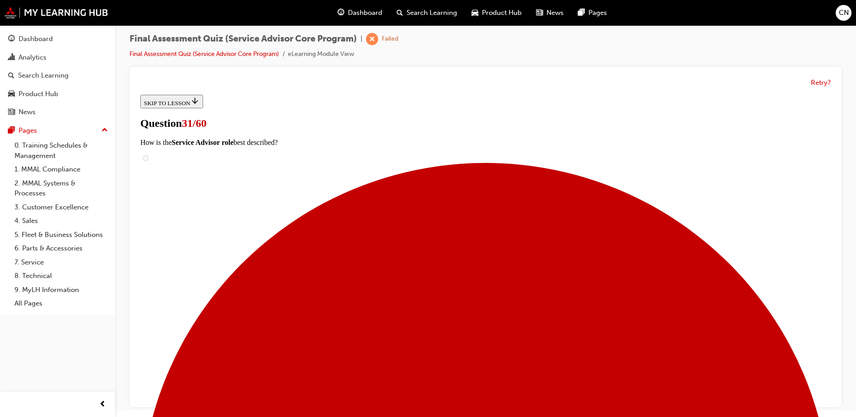
scroll to position [45, 0]
radio input "true"
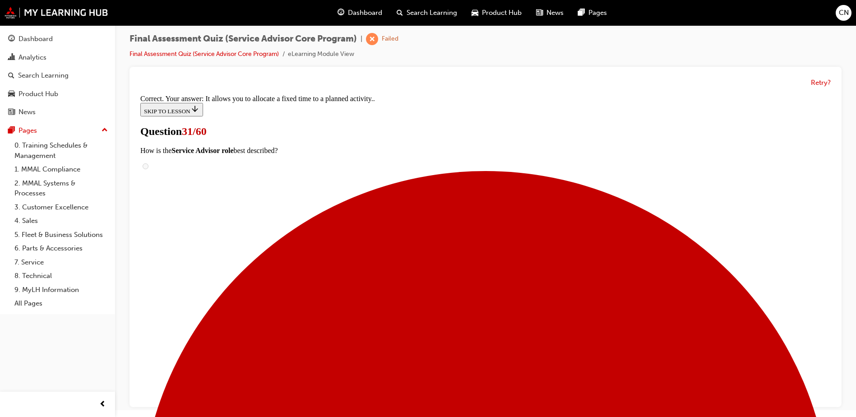
scroll to position [130, 0]
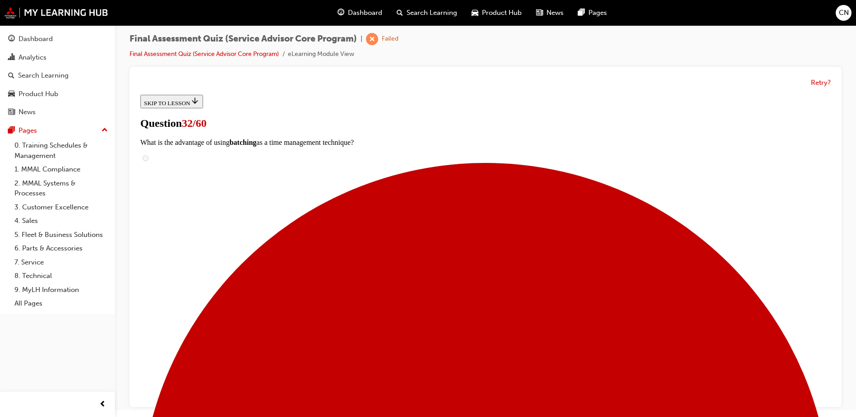
scroll to position [135, 0]
drag, startPoint x: 541, startPoint y: 306, endPoint x: 492, endPoint y: 291, distance: 51.9
drag, startPoint x: 403, startPoint y: 196, endPoint x: 474, endPoint y: 307, distance: 132.0
drag, startPoint x: 396, startPoint y: 188, endPoint x: 443, endPoint y: 193, distance: 47.2
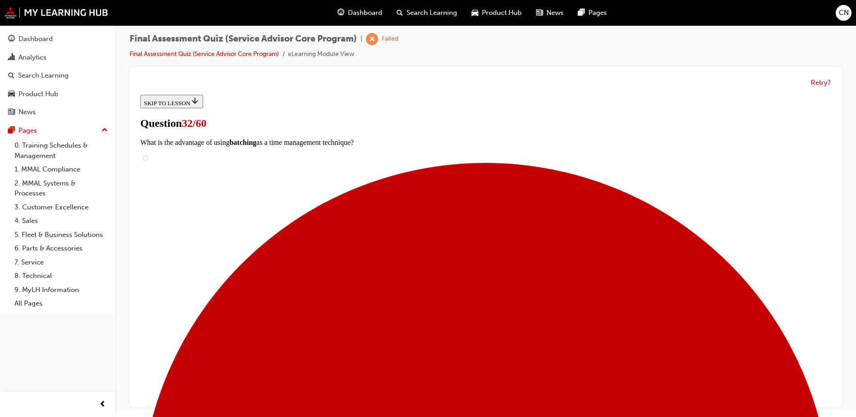
drag, startPoint x: 415, startPoint y: 244, endPoint x: 447, endPoint y: 246, distance: 32.6
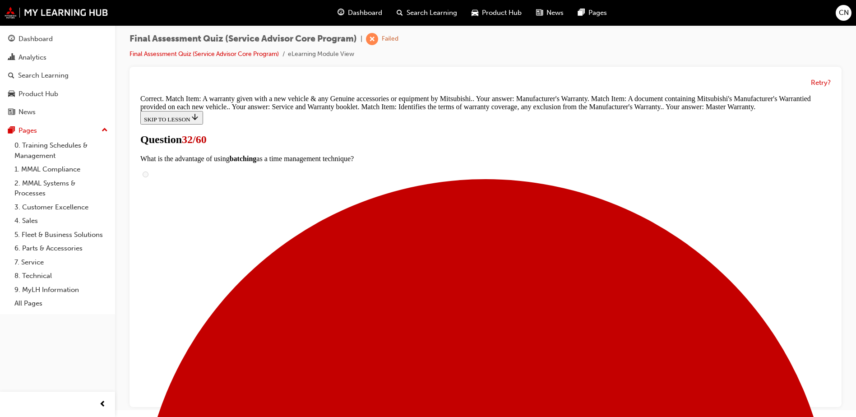
scroll to position [208, 0]
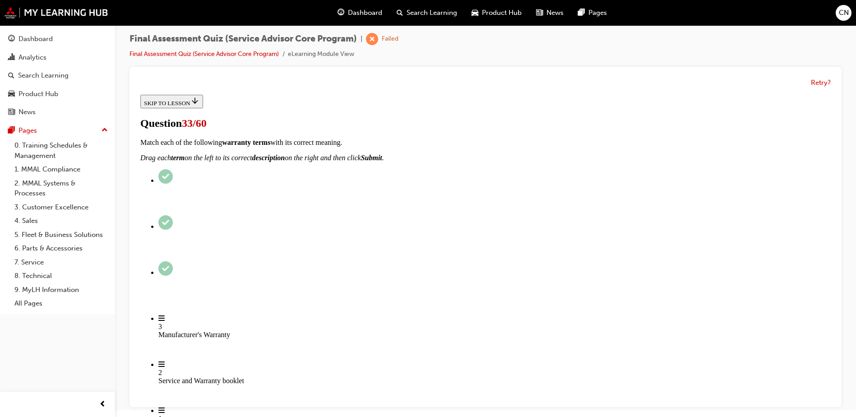
scroll to position [45, 0]
radio input "true"
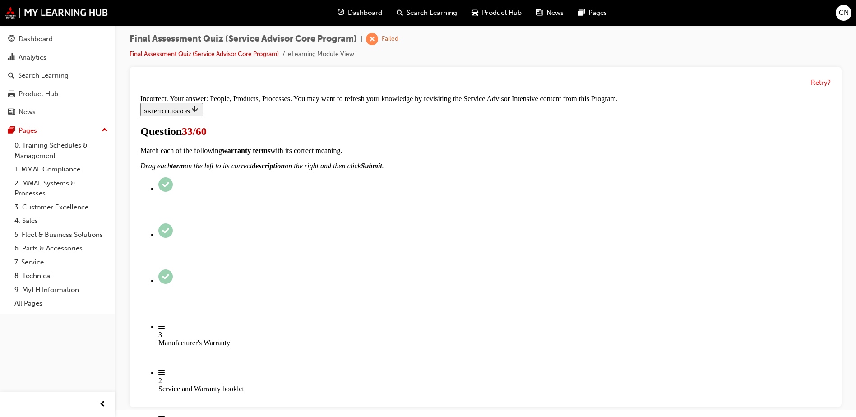
scroll to position [186, 0]
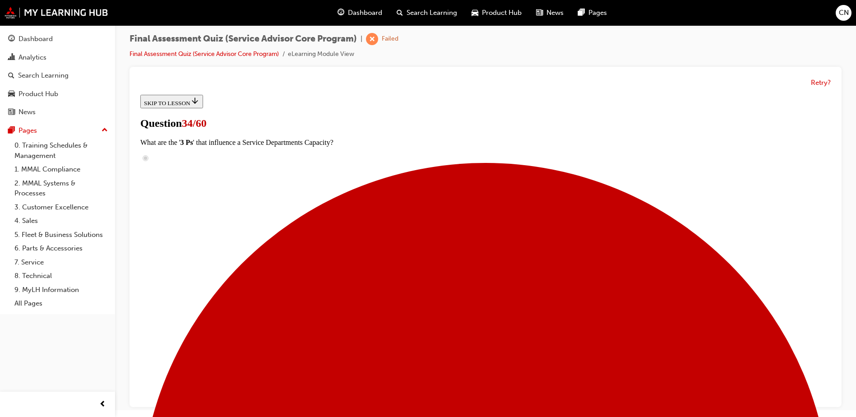
scroll to position [45, 0]
radio input "true"
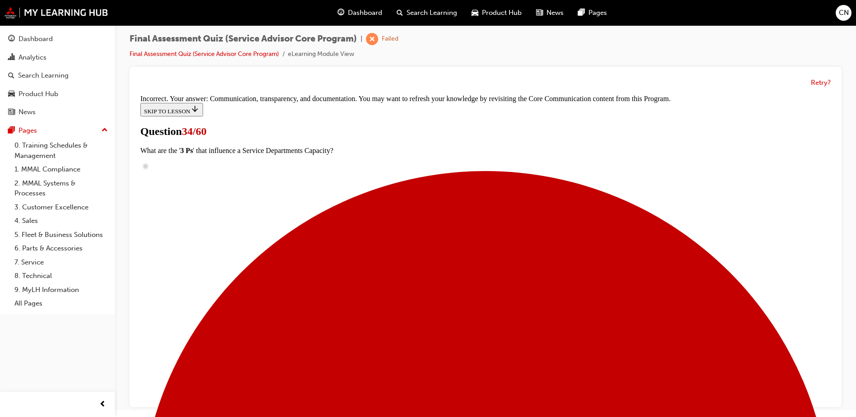
scroll to position [186, 0]
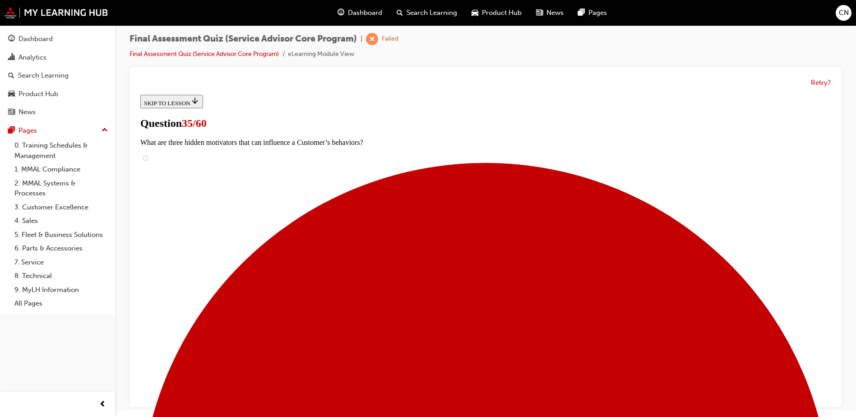
scroll to position [21, 0]
radio input "true"
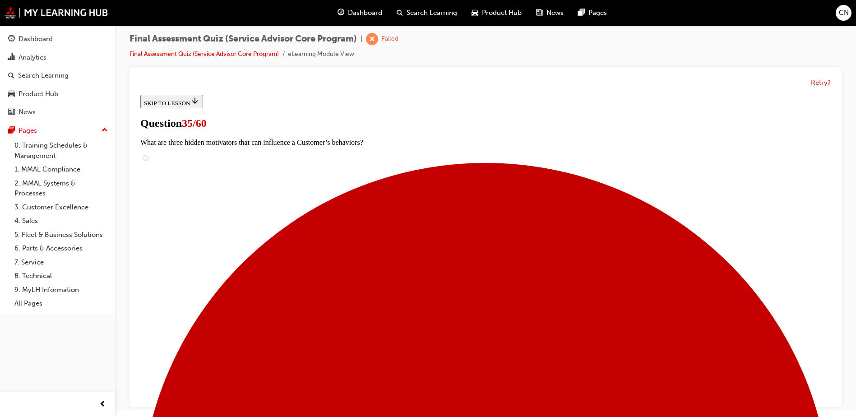
radio input "true"
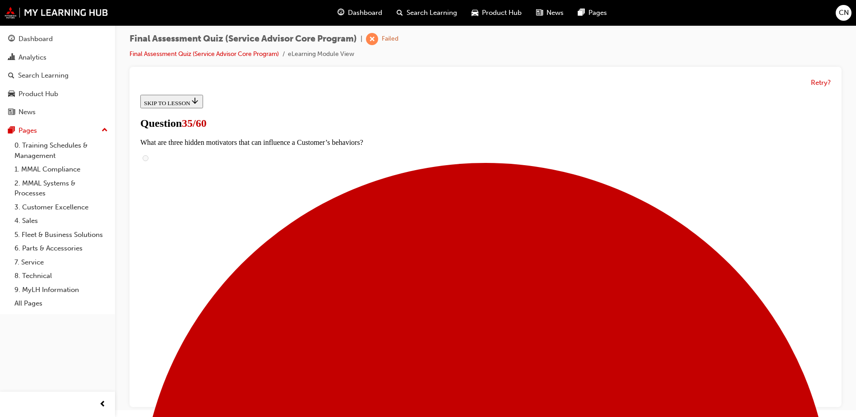
scroll to position [66, 0]
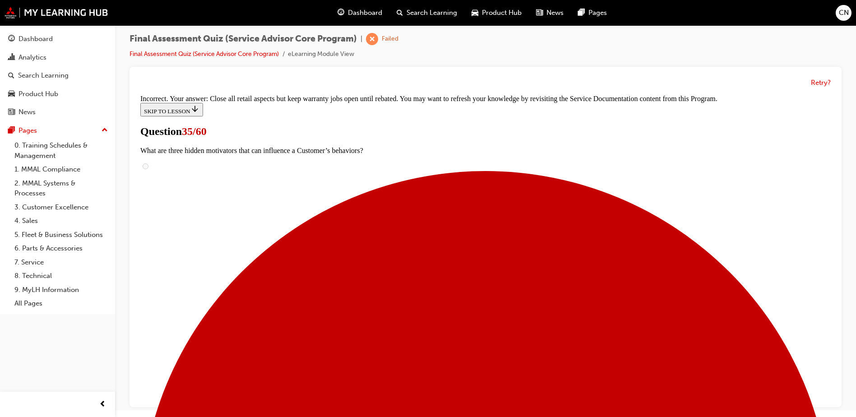
scroll to position [195, 0]
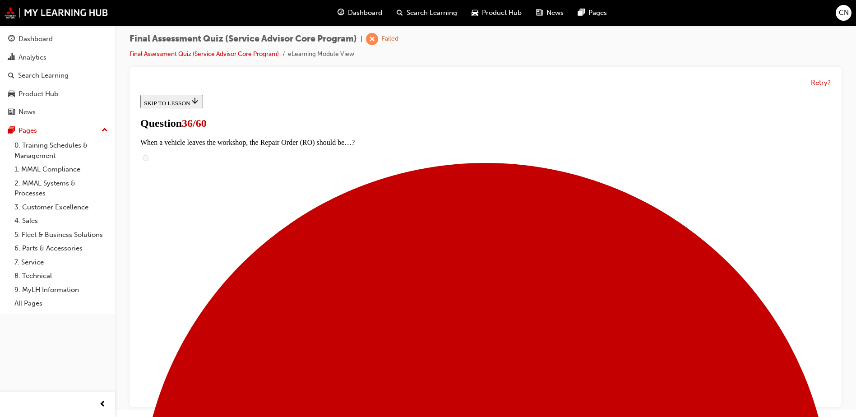
scroll to position [135, 0]
radio input "true"
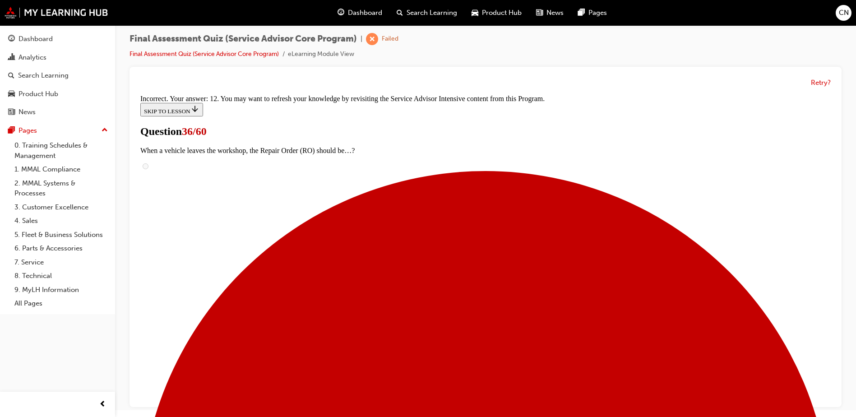
scroll to position [263, 0]
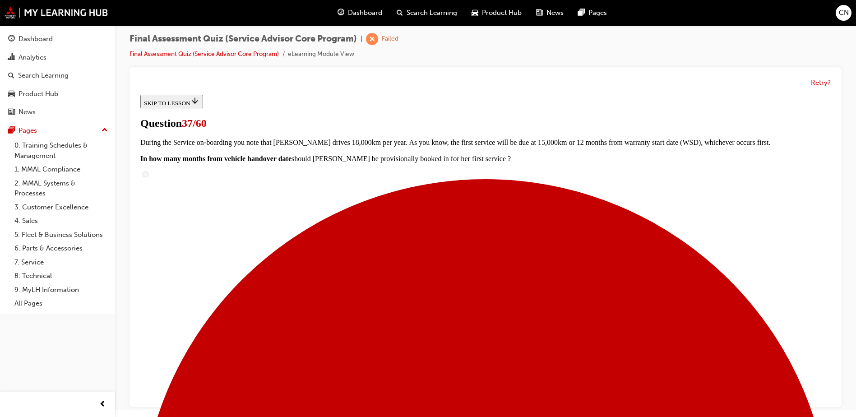
scroll to position [45, 0]
checkbox input "true"
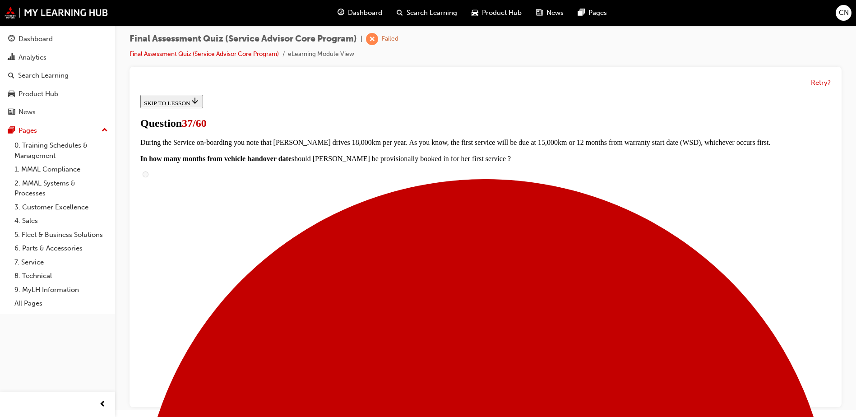
checkbox input "true"
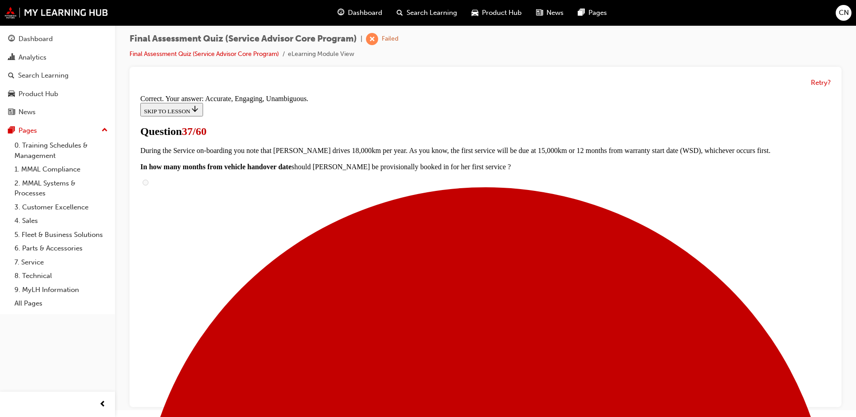
scroll to position [161, 0]
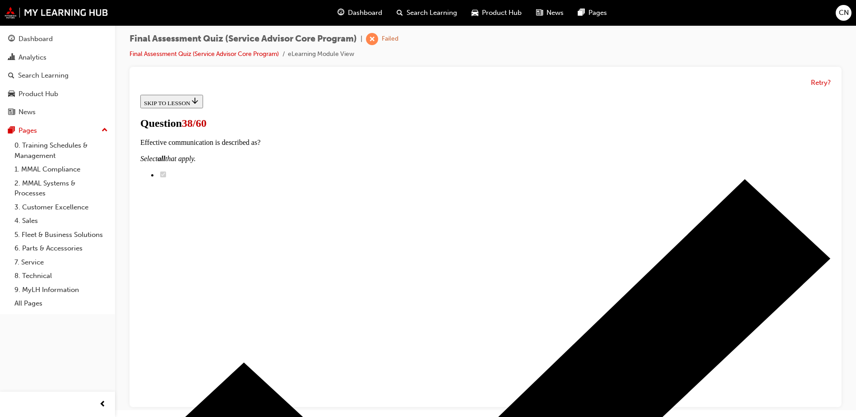
scroll to position [45, 0]
radio input "true"
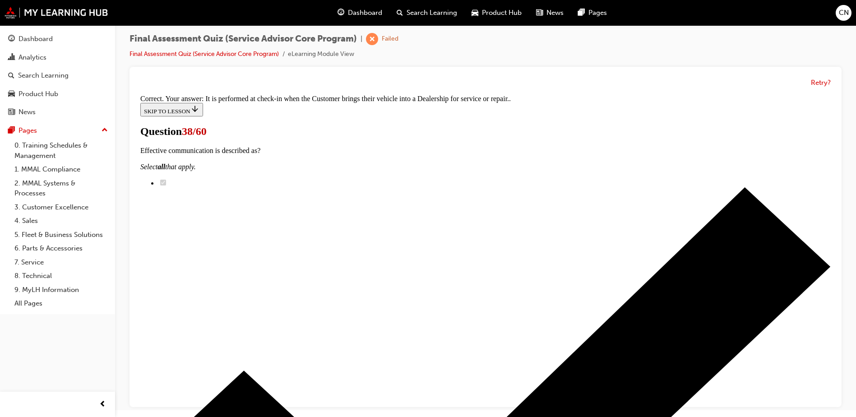
scroll to position [166, 0]
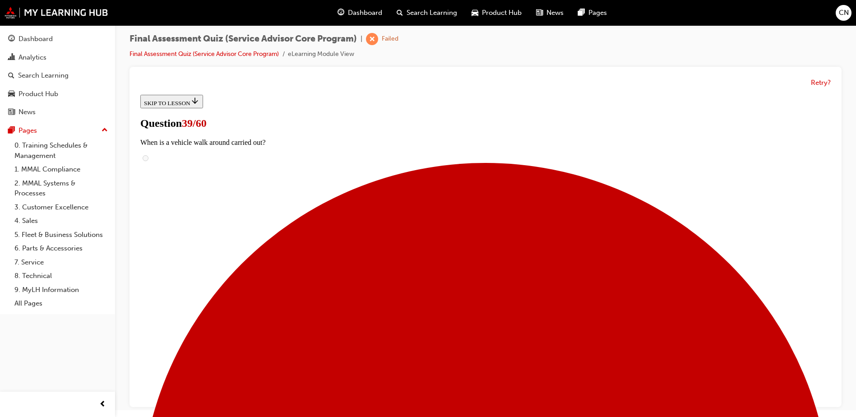
scroll to position [84, 0]
radio input "true"
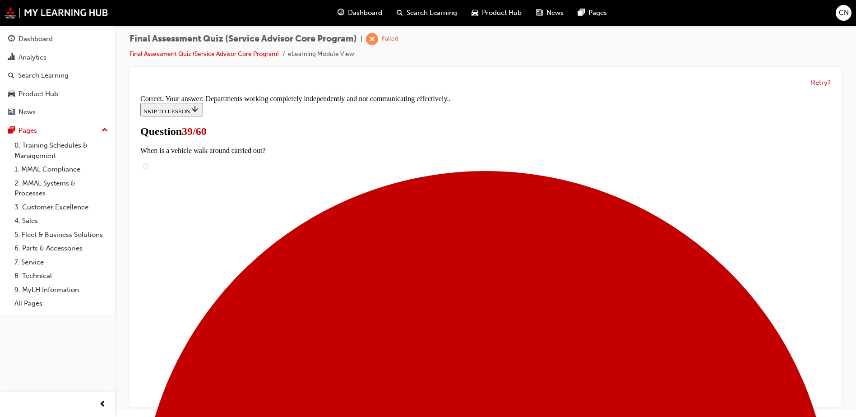
scroll to position [157, 0]
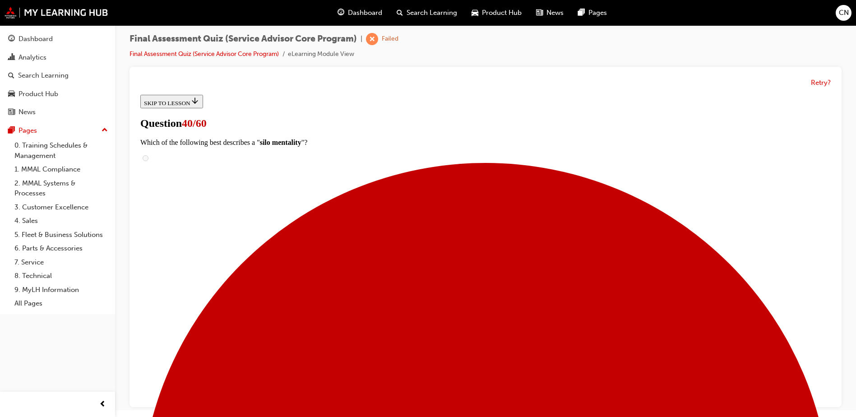
scroll to position [90, 0]
checkbox input "true"
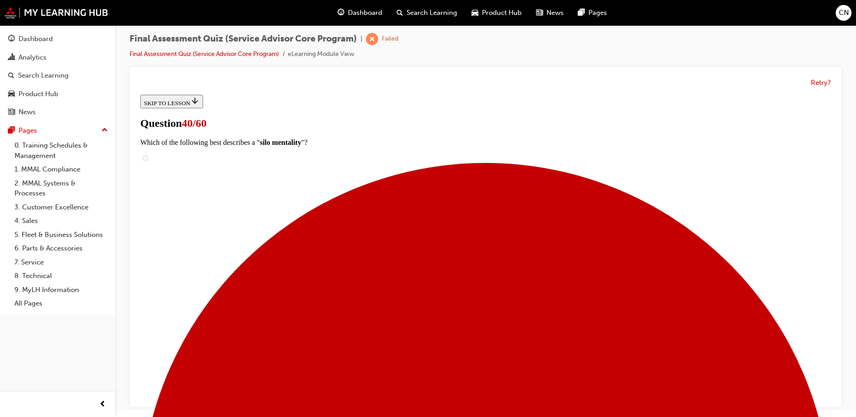
checkbox input "true"
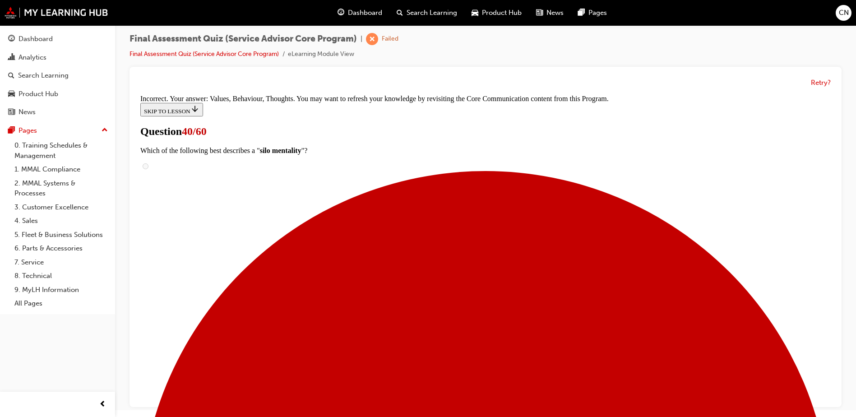
scroll to position [232, 0]
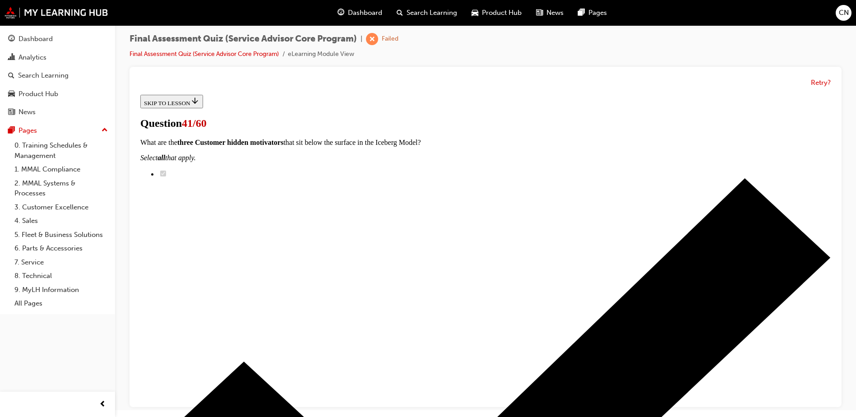
scroll to position [53, 0]
radio input "true"
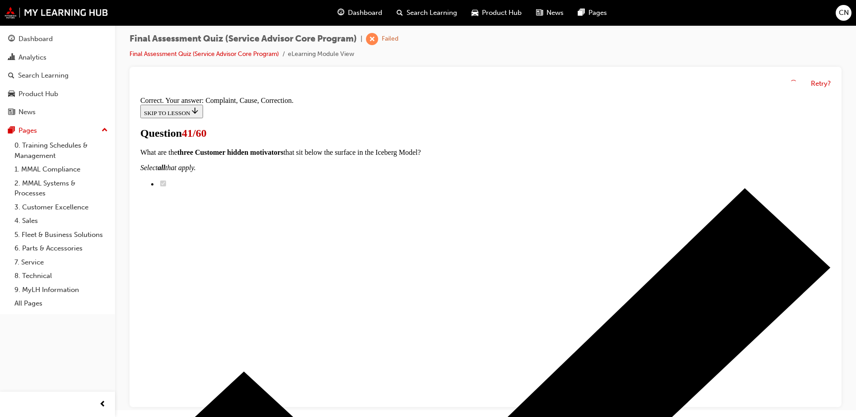
scroll to position [161, 0]
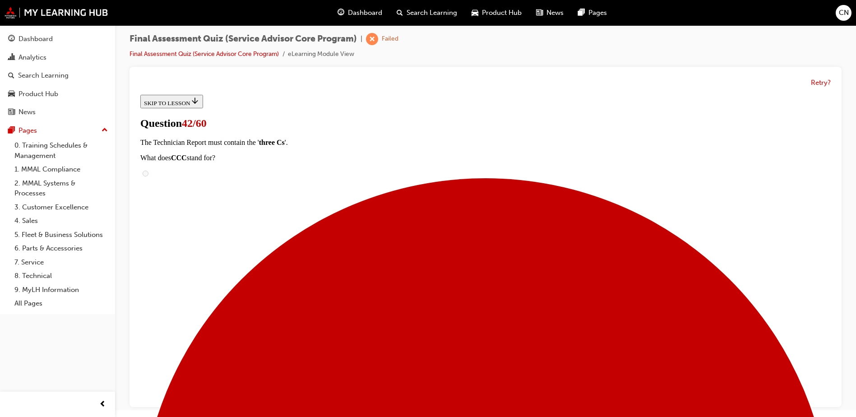
scroll to position [153, 0]
drag, startPoint x: 403, startPoint y: 176, endPoint x: 562, endPoint y: 272, distance: 185.6
drag, startPoint x: 404, startPoint y: 226, endPoint x: 549, endPoint y: 186, distance: 150.3
drag, startPoint x: 413, startPoint y: 219, endPoint x: 530, endPoint y: 227, distance: 116.7
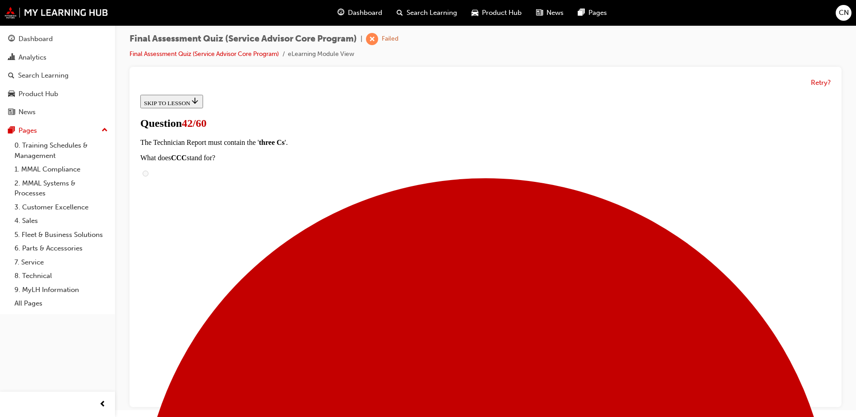
drag, startPoint x: 386, startPoint y: 314, endPoint x: 492, endPoint y: 309, distance: 106.6
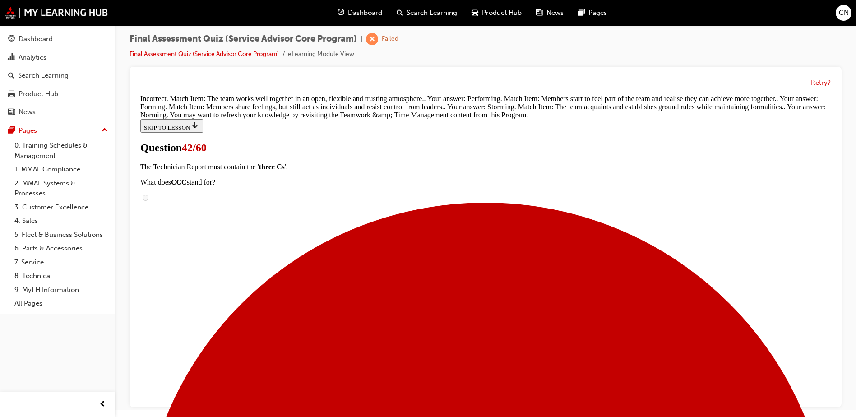
scroll to position [282, 0]
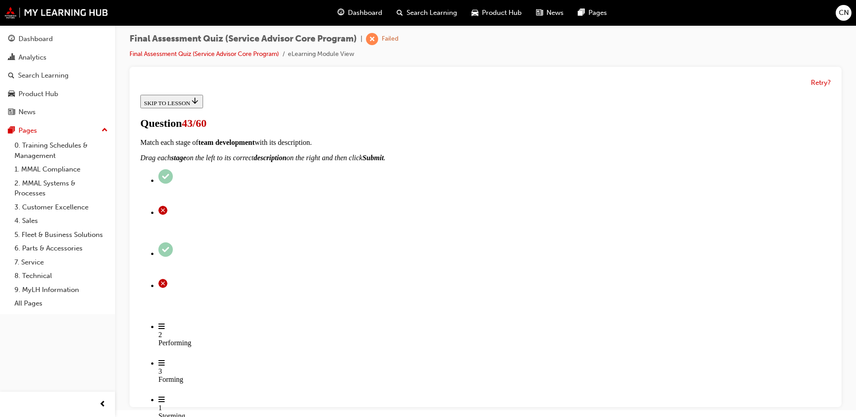
scroll to position [90, 0]
radio input "true"
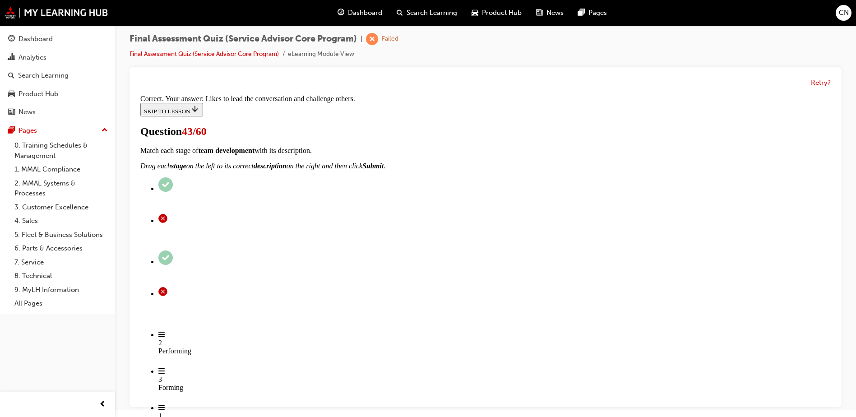
scroll to position [130, 0]
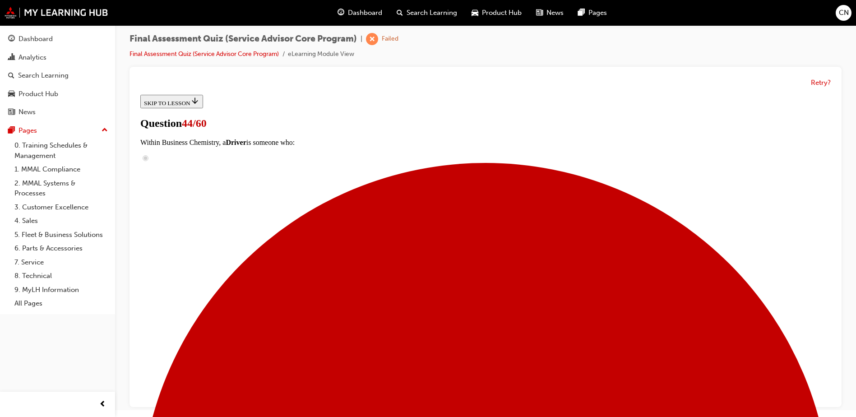
scroll to position [78, 0]
drag, startPoint x: 434, startPoint y: 252, endPoint x: 499, endPoint y: 305, distance: 83.6
drag, startPoint x: 430, startPoint y: 259, endPoint x: 499, endPoint y: 263, distance: 69.1
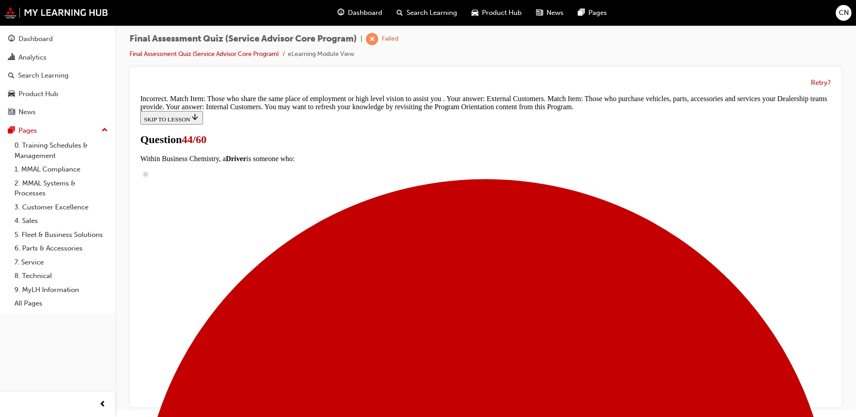
scroll to position [208, 0]
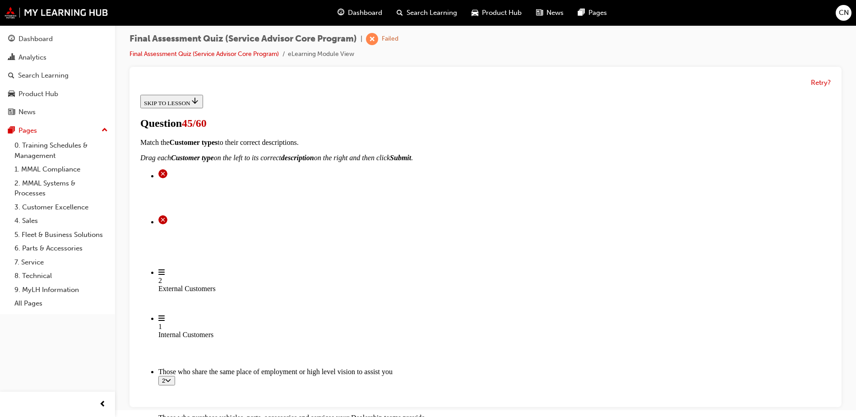
scroll to position [88, 0]
checkbox input "true"
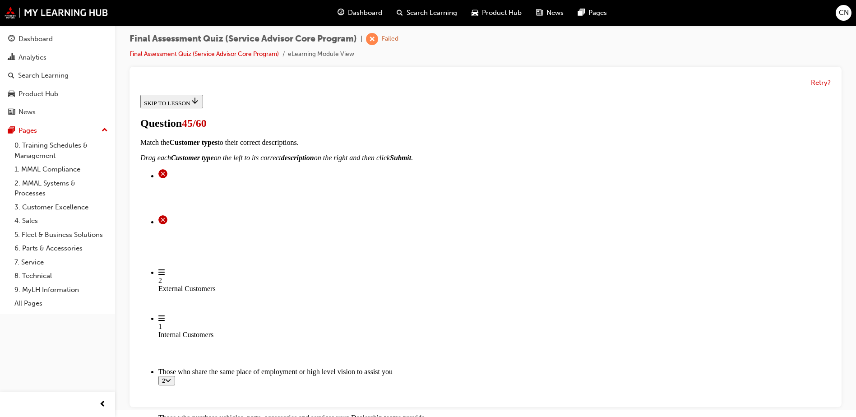
checkbox input "true"
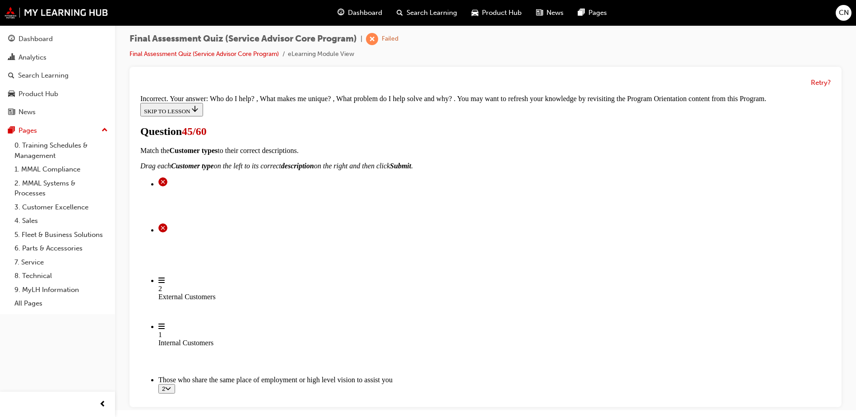
scroll to position [217, 0]
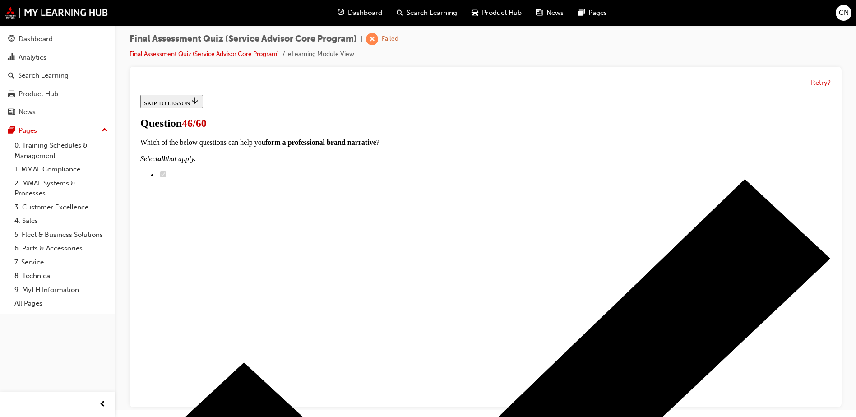
scroll to position [90, 0]
radio input "true"
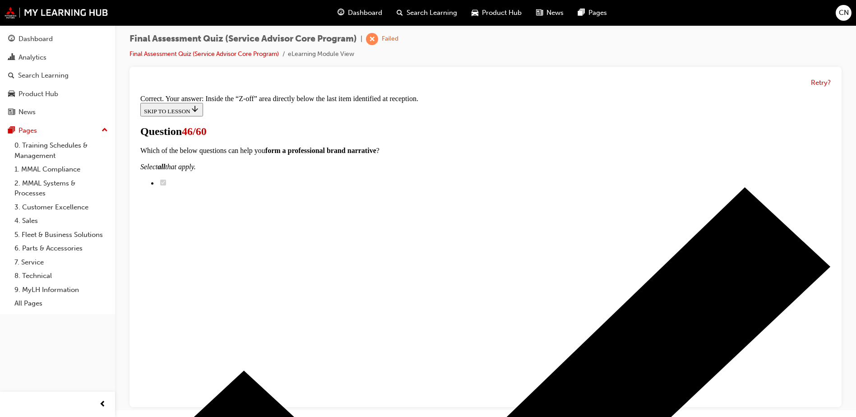
scroll to position [182, 0]
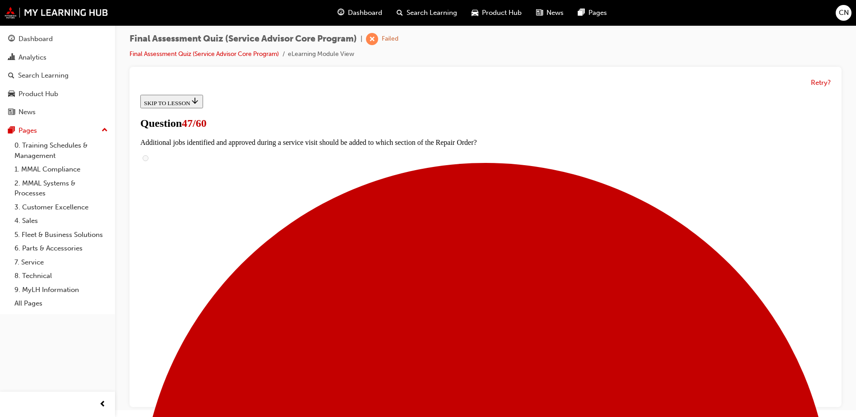
scroll to position [180, 0]
drag, startPoint x: 434, startPoint y: 268, endPoint x: 516, endPoint y: 153, distance: 141.2
drag, startPoint x: 432, startPoint y: 169, endPoint x: 534, endPoint y: 346, distance: 204.5
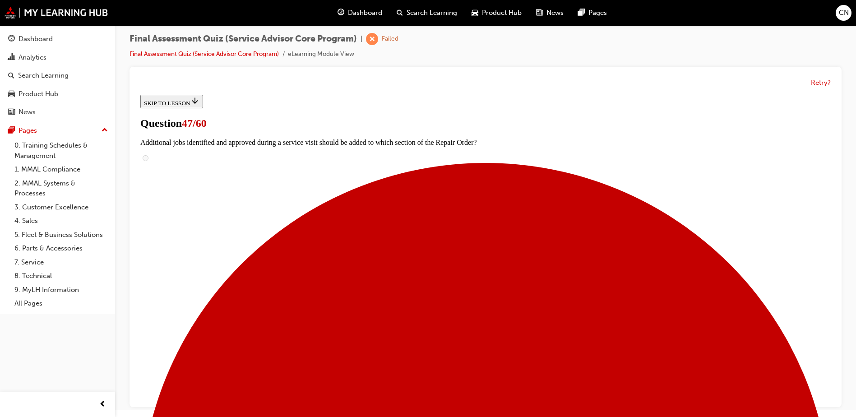
scroll to position [180, 0]
drag, startPoint x: 435, startPoint y: 259, endPoint x: 526, endPoint y: 265, distance: 91.3
drag, startPoint x: 436, startPoint y: 318, endPoint x: 477, endPoint y: 318, distance: 41.1
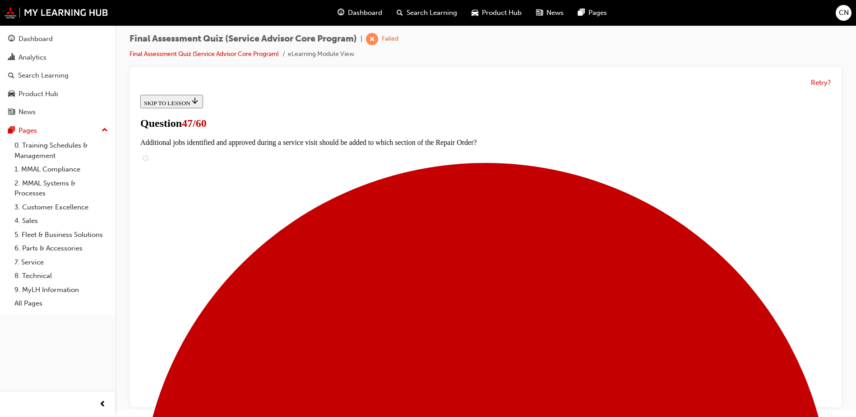
drag, startPoint x: 437, startPoint y: 194, endPoint x: 520, endPoint y: 203, distance: 83.4
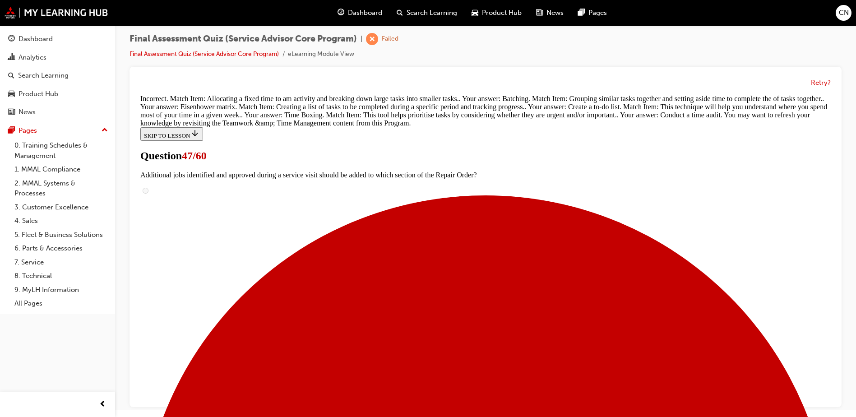
scroll to position [377, 0]
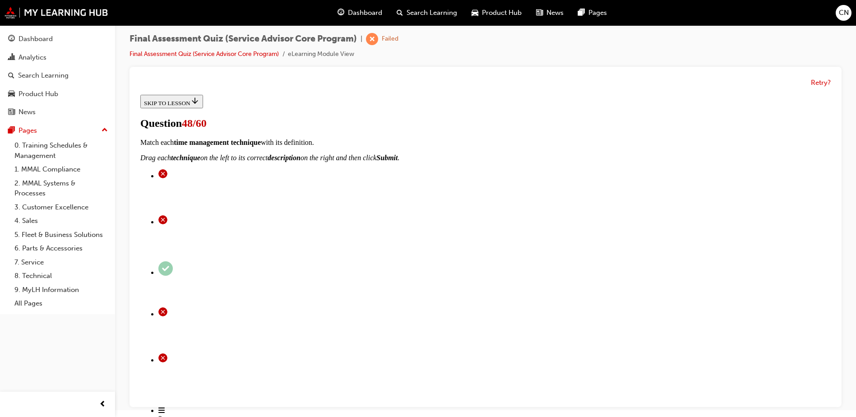
scroll to position [90, 0]
radio input "true"
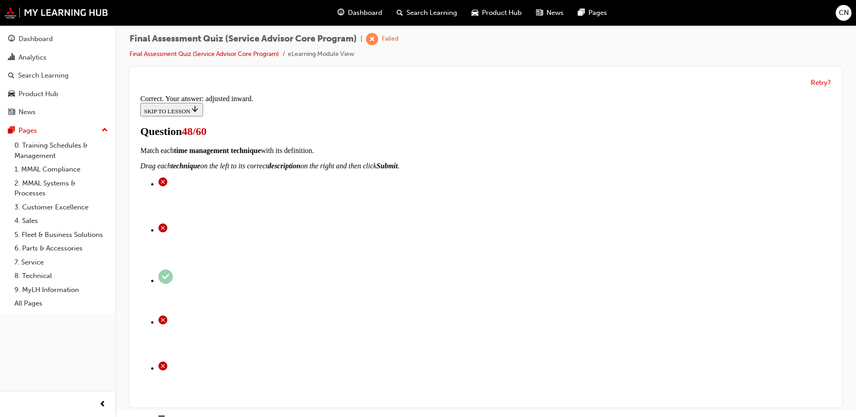
scroll to position [222, 0]
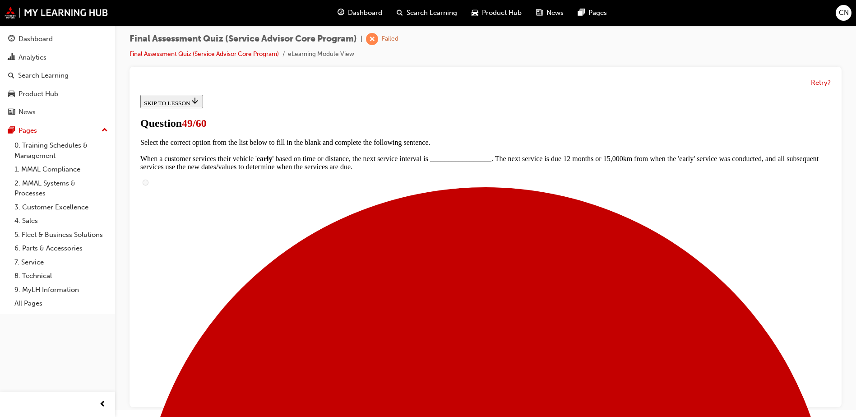
scroll to position [90, 0]
radio input "true"
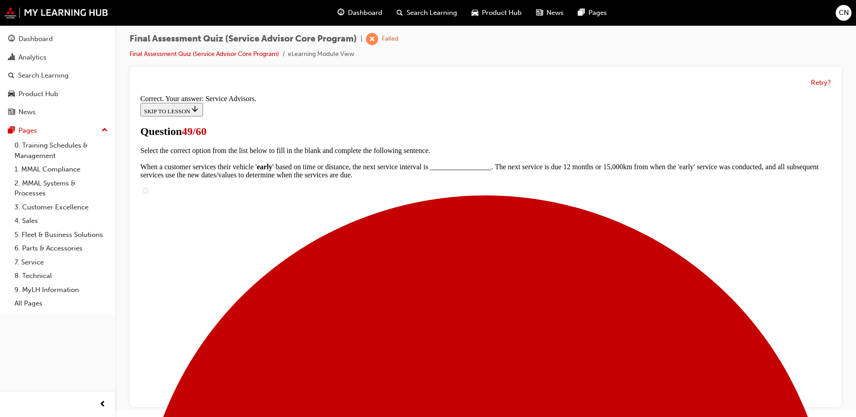
scroll to position [222, 0]
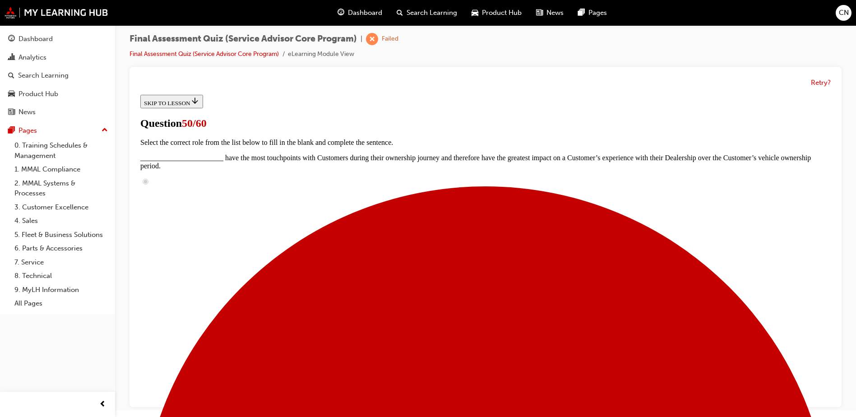
scroll to position [135, 0]
drag, startPoint x: 416, startPoint y: 214, endPoint x: 477, endPoint y: 253, distance: 72.0
drag, startPoint x: 417, startPoint y: 344, endPoint x: 503, endPoint y: 297, distance: 97.3
drag, startPoint x: 433, startPoint y: 338, endPoint x: 475, endPoint y: 338, distance: 42.9
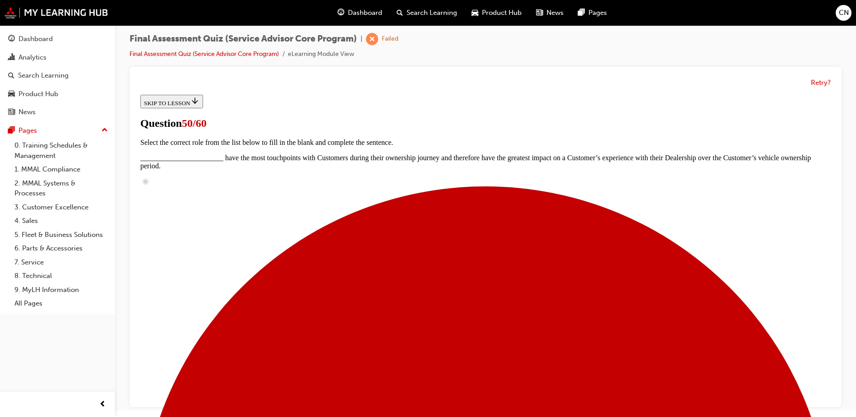
drag, startPoint x: 447, startPoint y: 215, endPoint x: 546, endPoint y: 224, distance: 99.2
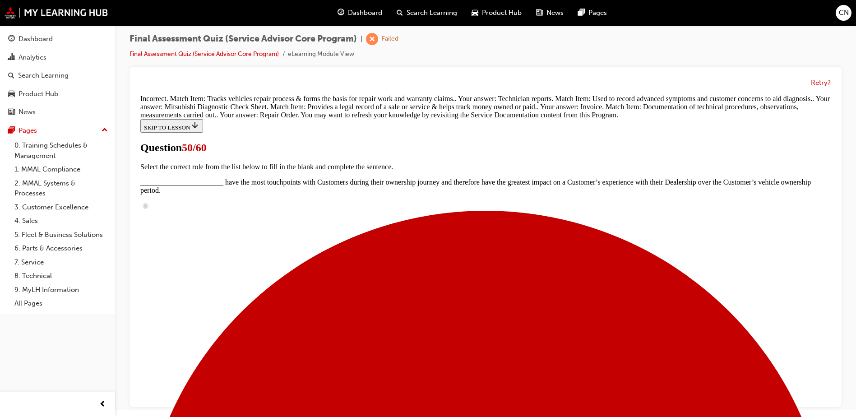
scroll to position [298, 0]
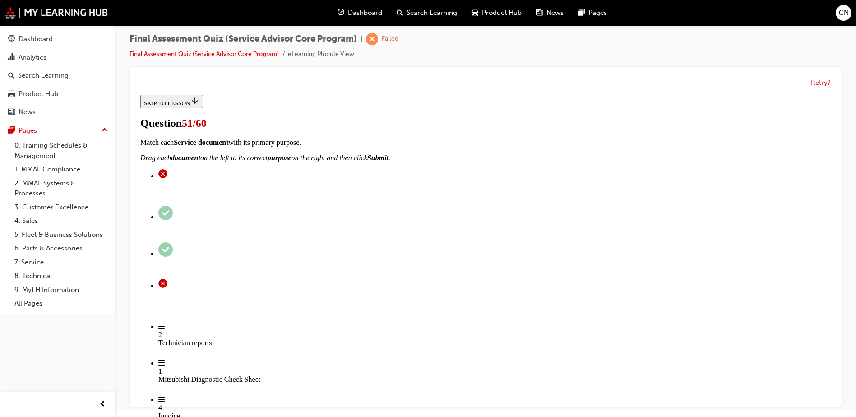
scroll to position [90, 0]
checkbox input "true"
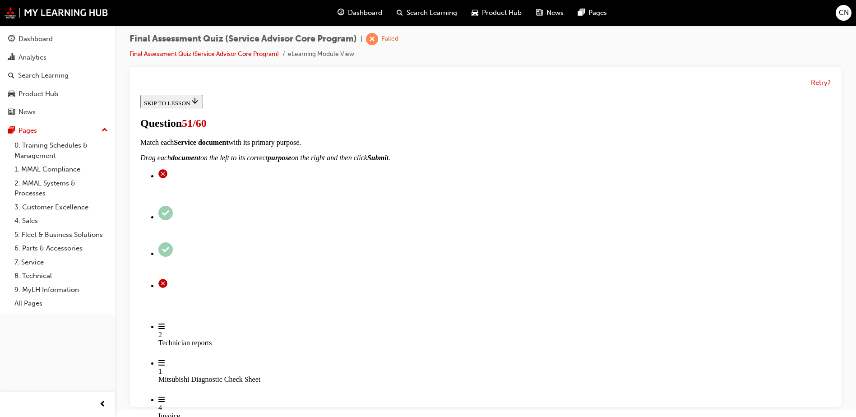
checkbox input "true"
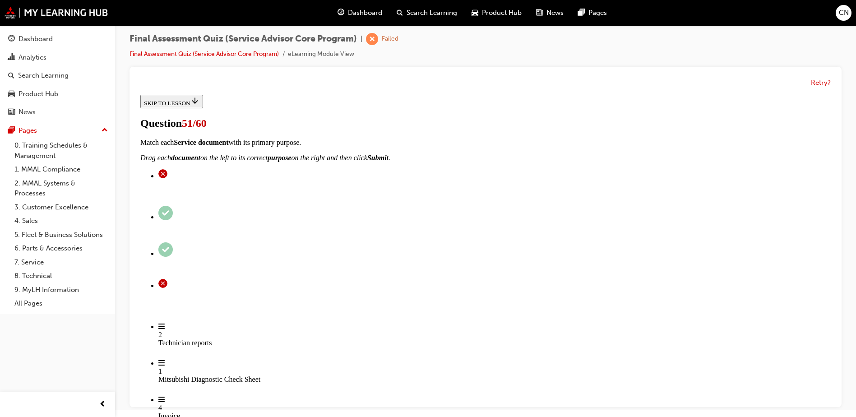
checkbox input "true"
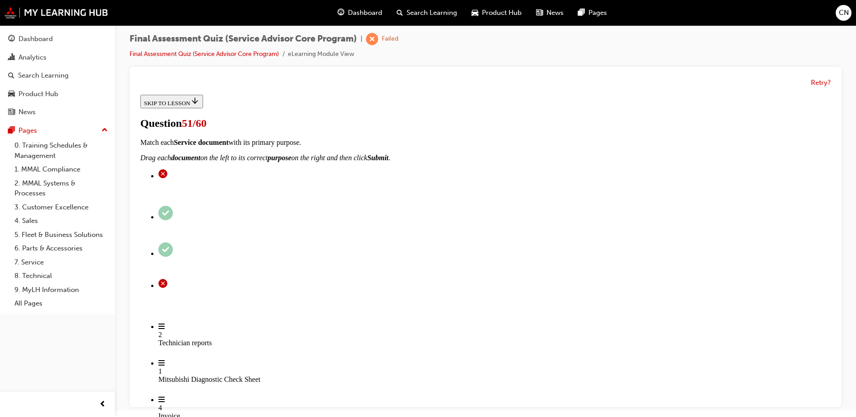
checkbox input "true"
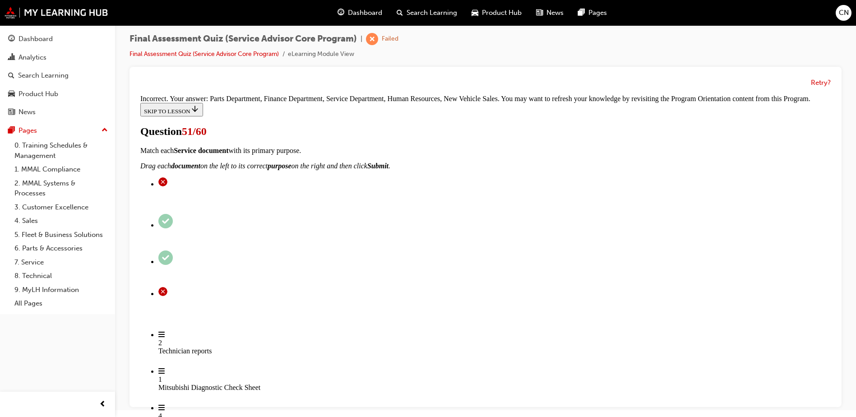
scroll to position [412, 0]
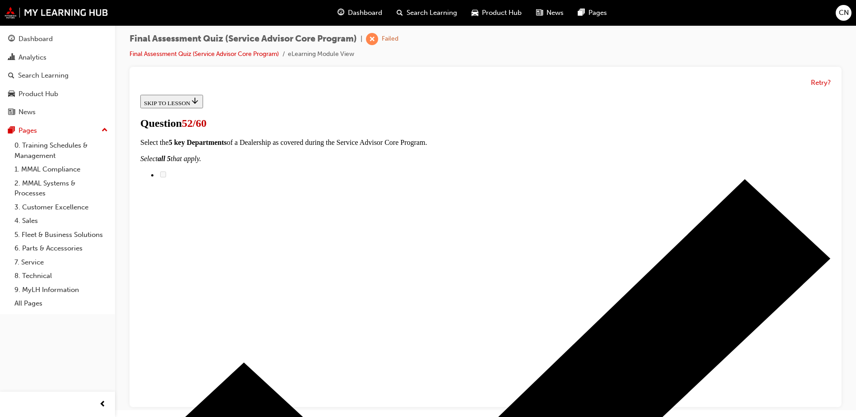
scroll to position [90, 0]
checkbox input "true"
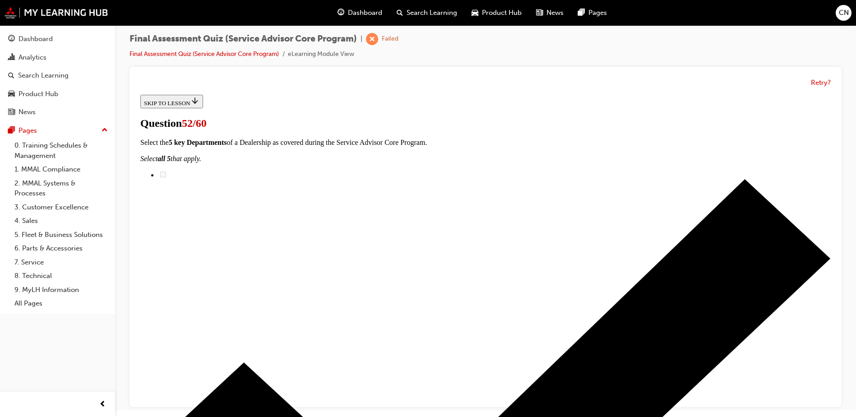
checkbox input "true"
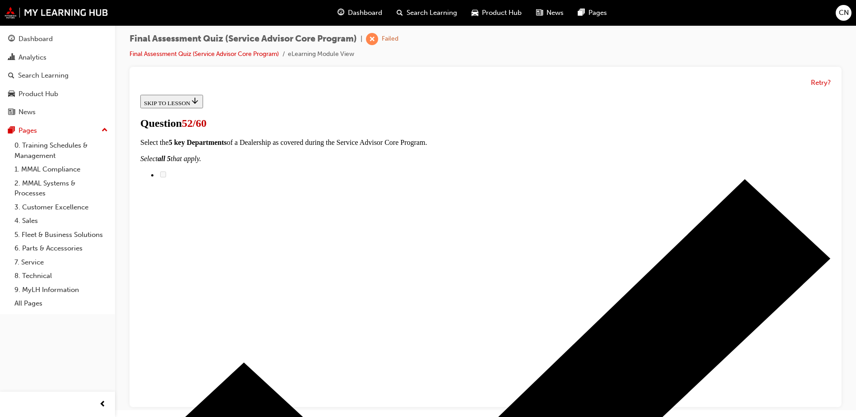
checkbox input "true"
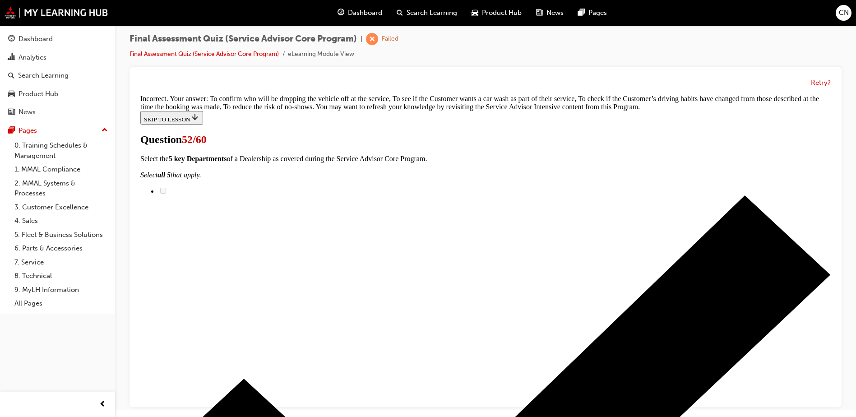
scroll to position [241, 0]
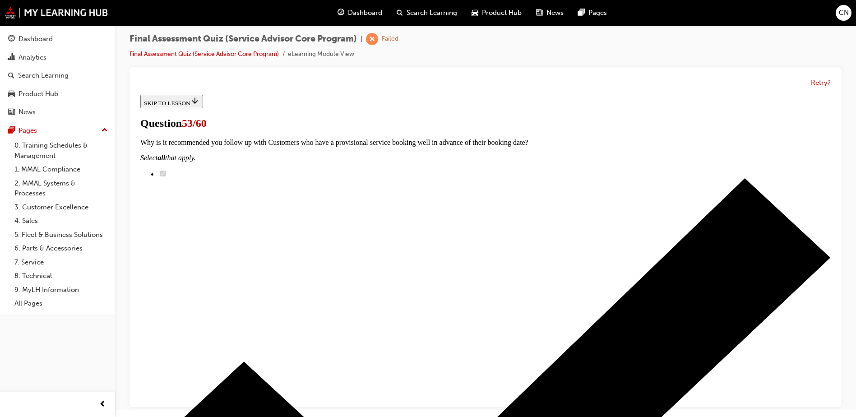
scroll to position [135, 0]
drag, startPoint x: 423, startPoint y: 231, endPoint x: 426, endPoint y: 243, distance: 11.6
checkbox input "true"
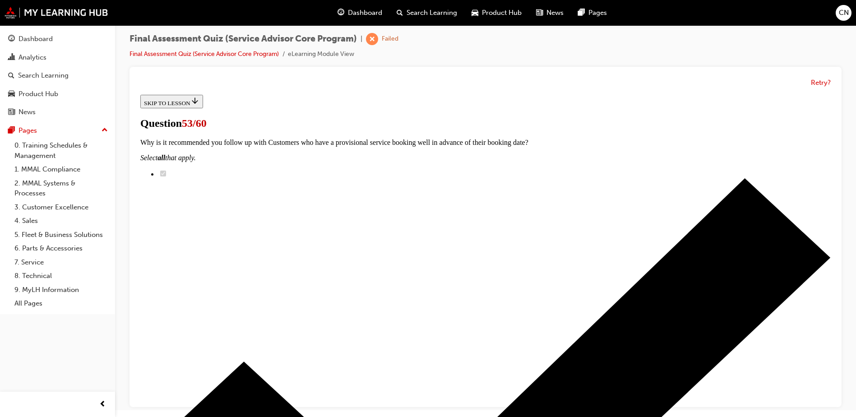
checkbox input "true"
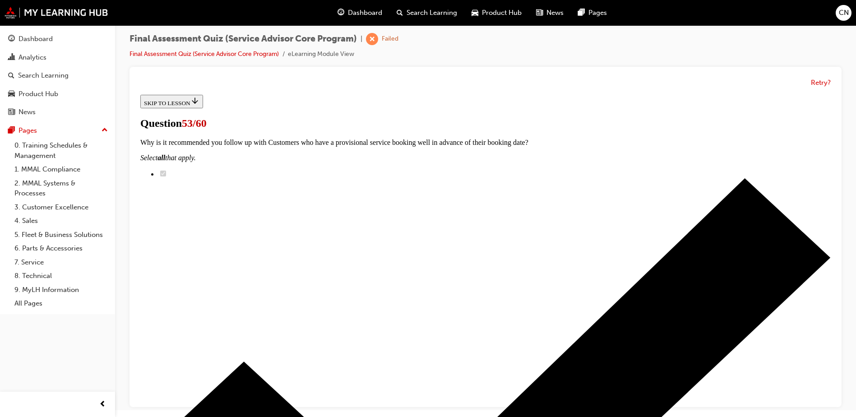
checkbox input "true"
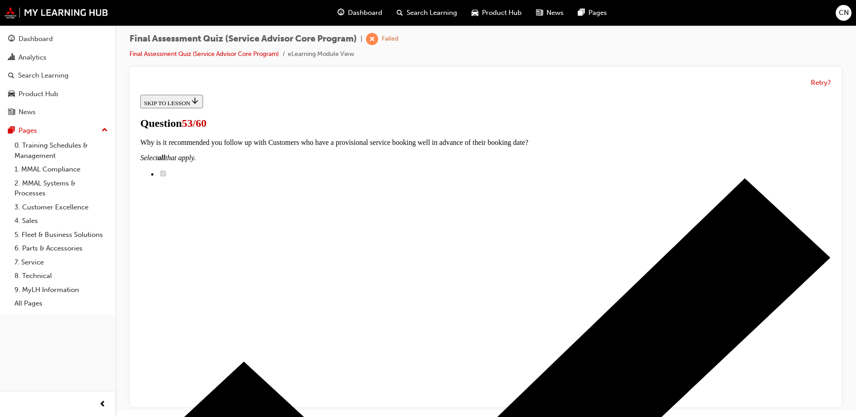
checkbox input "true"
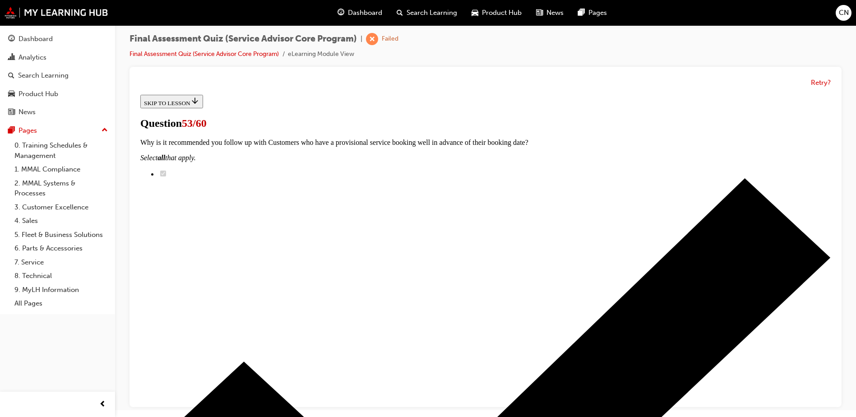
checkbox input "true"
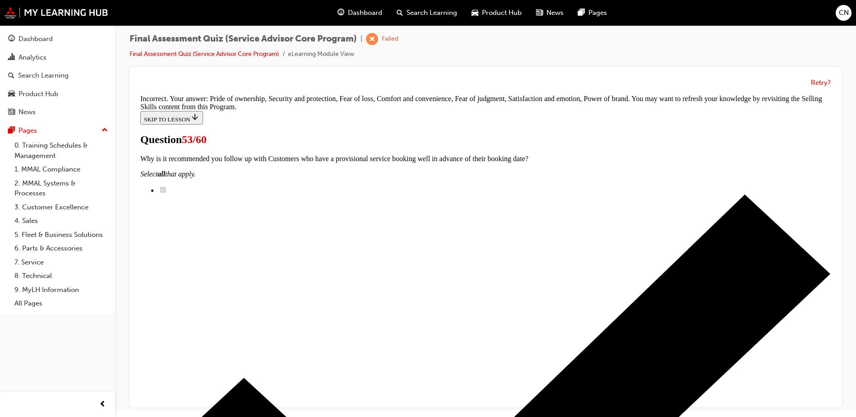
scroll to position [397, 0]
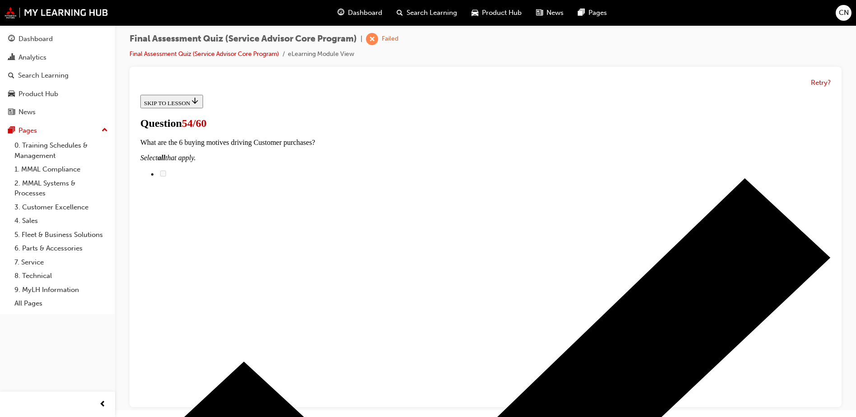
scroll to position [0, 0]
radio input "true"
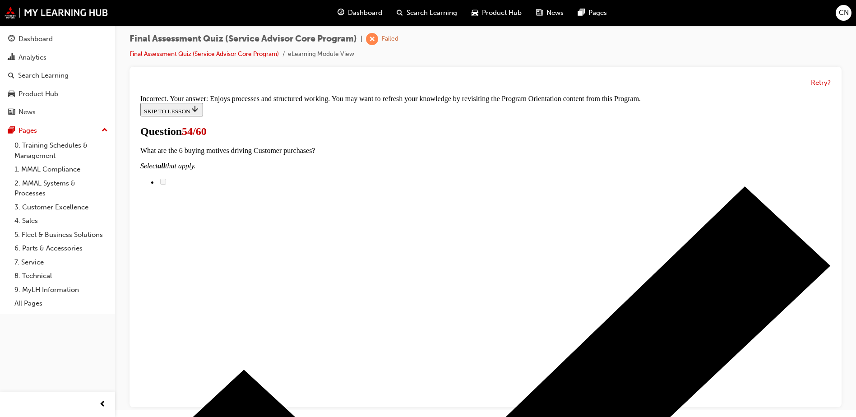
scroll to position [186, 0]
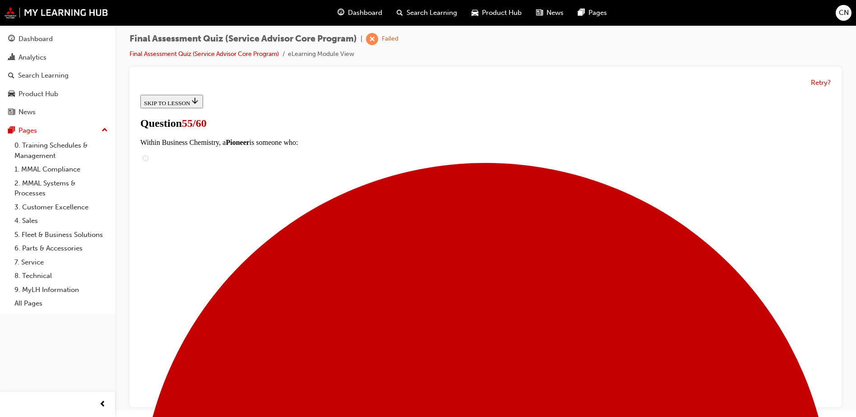
scroll to position [45, 0]
radio input "true"
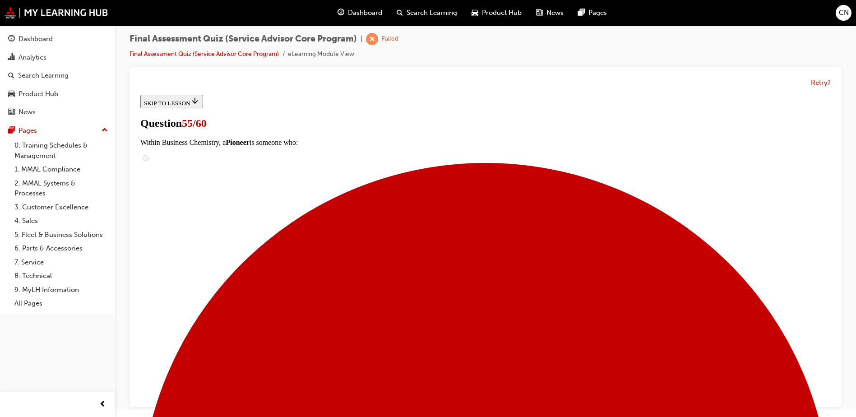
radio input "true"
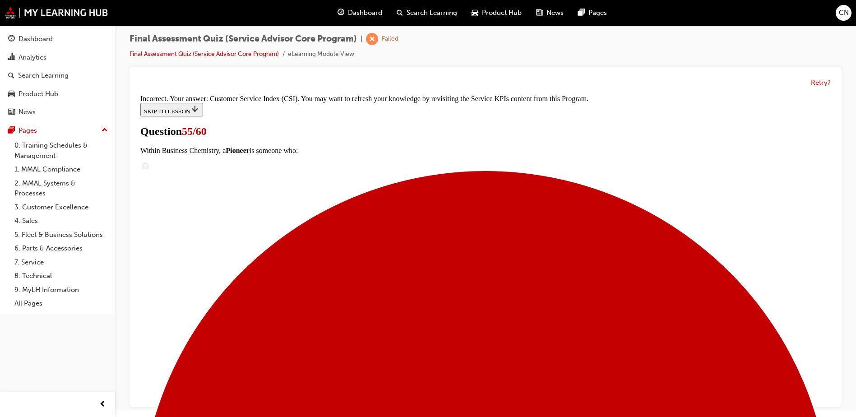
scroll to position [201, 0]
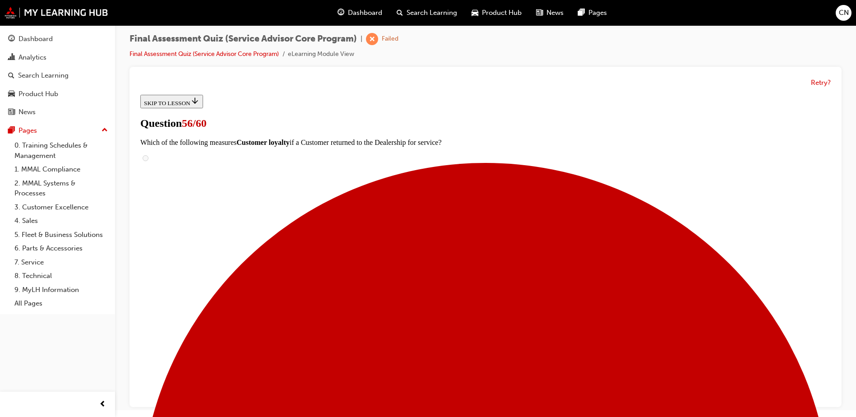
scroll to position [45, 0]
radio input "true"
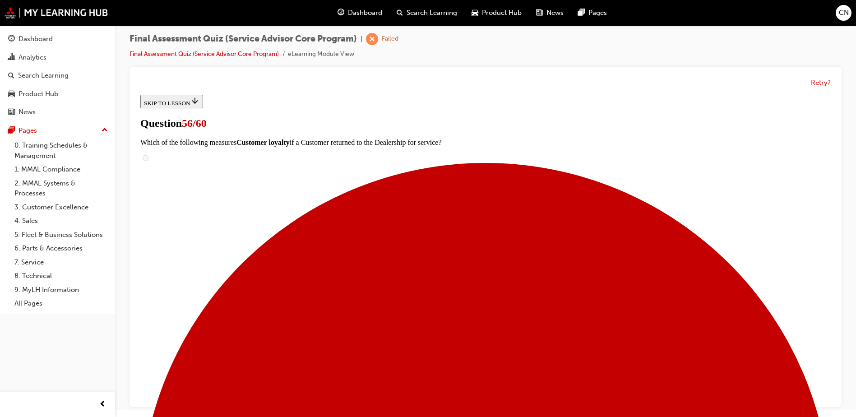
radio input "true"
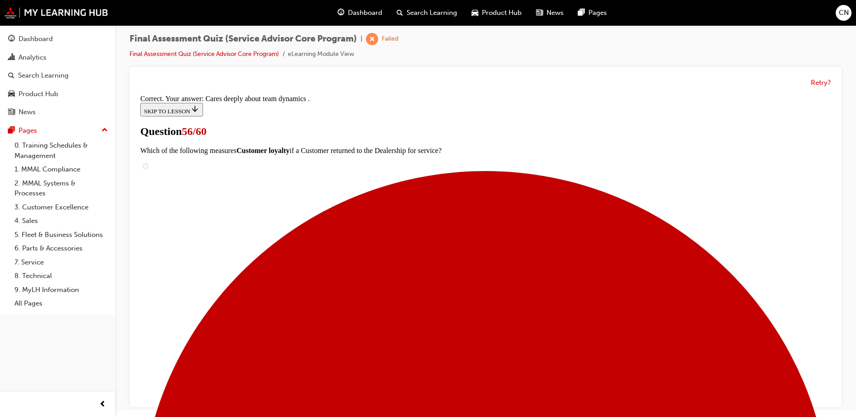
scroll to position [130, 0]
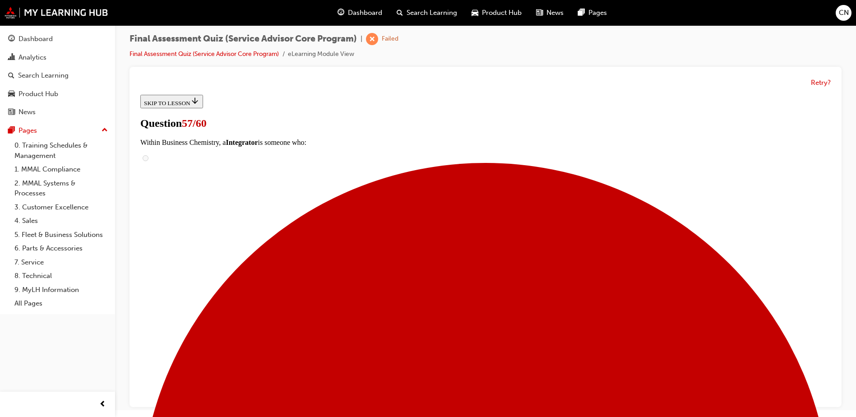
scroll to position [66, 0]
radio input "true"
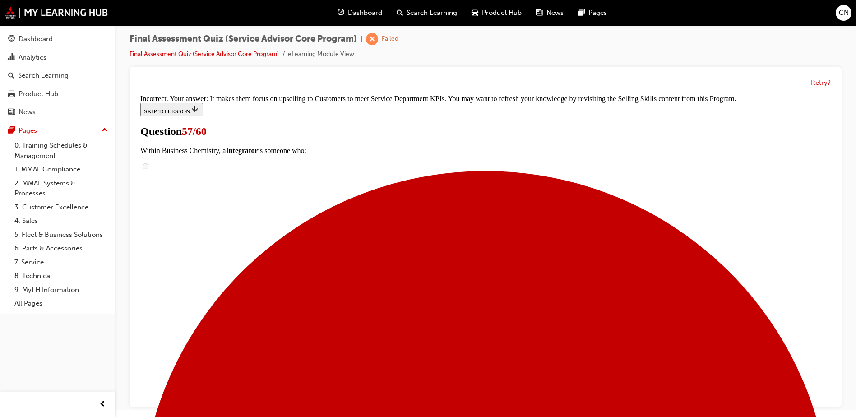
scroll to position [195, 0]
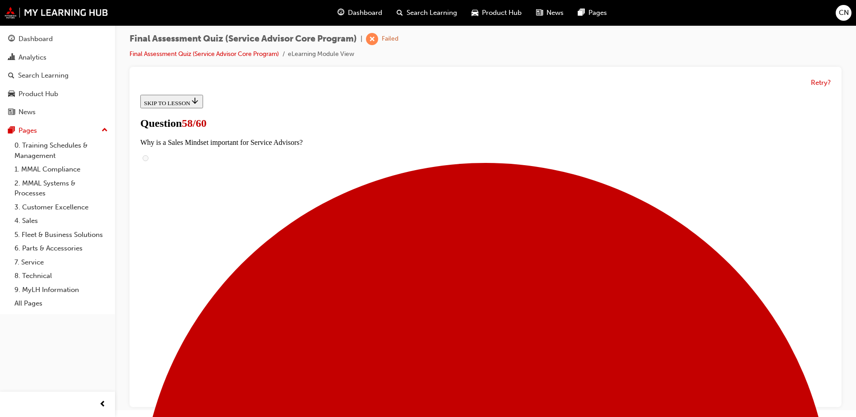
scroll to position [580, 0]
drag, startPoint x: 550, startPoint y: 204, endPoint x: 449, endPoint y: 195, distance: 101.0
drag, startPoint x: 449, startPoint y: 195, endPoint x: 476, endPoint y: 208, distance: 29.9
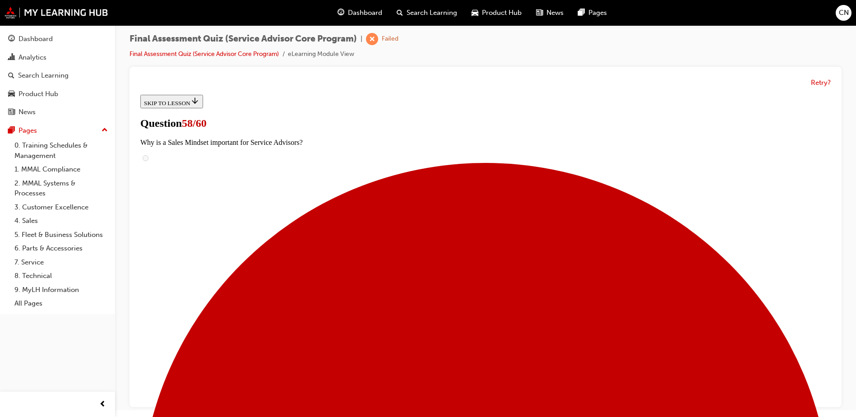
drag, startPoint x: 433, startPoint y: 152, endPoint x: 515, endPoint y: 273, distance: 146.1
drag, startPoint x: 413, startPoint y: 225, endPoint x: 535, endPoint y: 251, distance: 124.9
drag, startPoint x: 428, startPoint y: 169, endPoint x: 514, endPoint y: 191, distance: 88.5
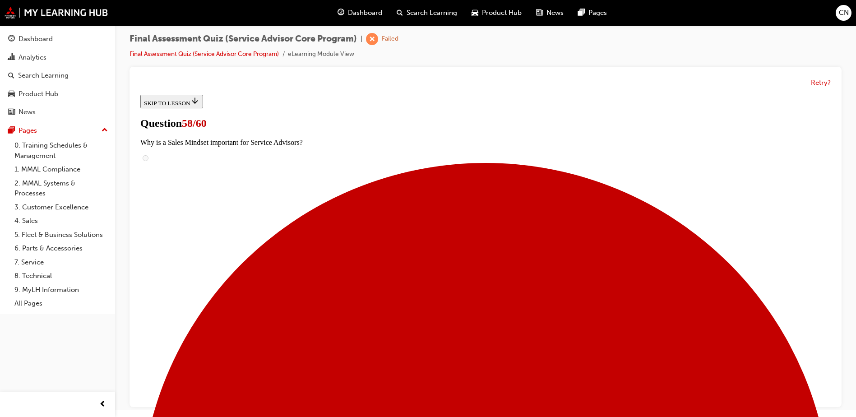
drag, startPoint x: 410, startPoint y: 272, endPoint x: 508, endPoint y: 351, distance: 125.2
drag, startPoint x: 410, startPoint y: 329, endPoint x: 513, endPoint y: 278, distance: 115.0
drag, startPoint x: 429, startPoint y: 230, endPoint x: 535, endPoint y: 233, distance: 107.0
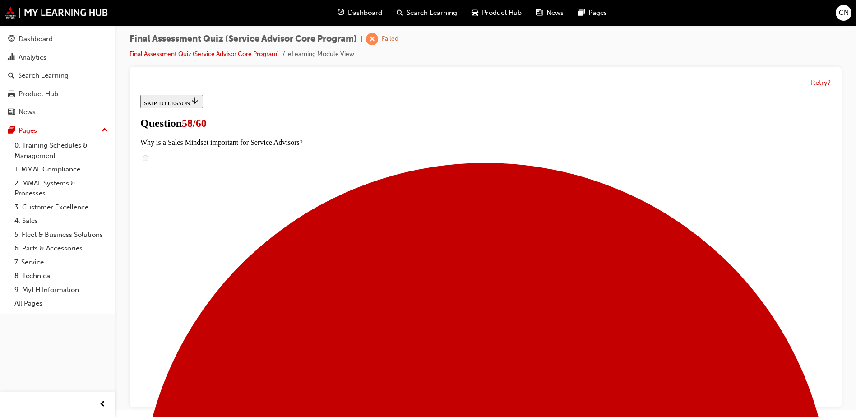
drag, startPoint x: 427, startPoint y: 303, endPoint x: 515, endPoint y: 316, distance: 89.4
drag, startPoint x: 452, startPoint y: 337, endPoint x: 516, endPoint y: 346, distance: 64.2
drag, startPoint x: 473, startPoint y: 296, endPoint x: 470, endPoint y: 292, distance: 5.8
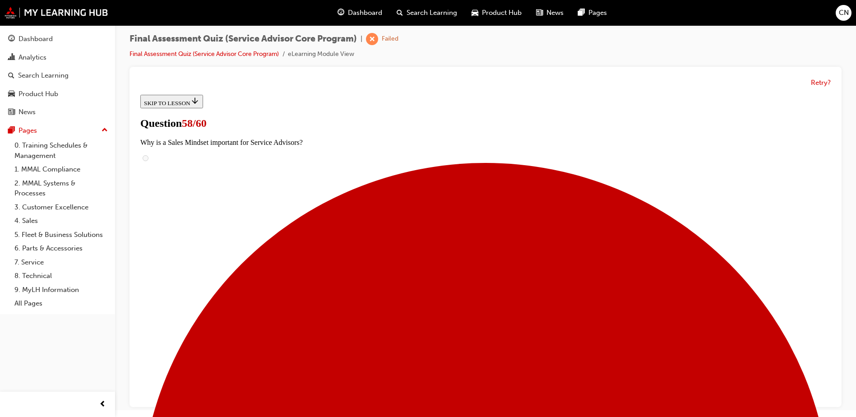
drag, startPoint x: 449, startPoint y: 290, endPoint x: 546, endPoint y: 301, distance: 98.0
drag, startPoint x: 538, startPoint y: 327, endPoint x: 578, endPoint y: 330, distance: 40.3
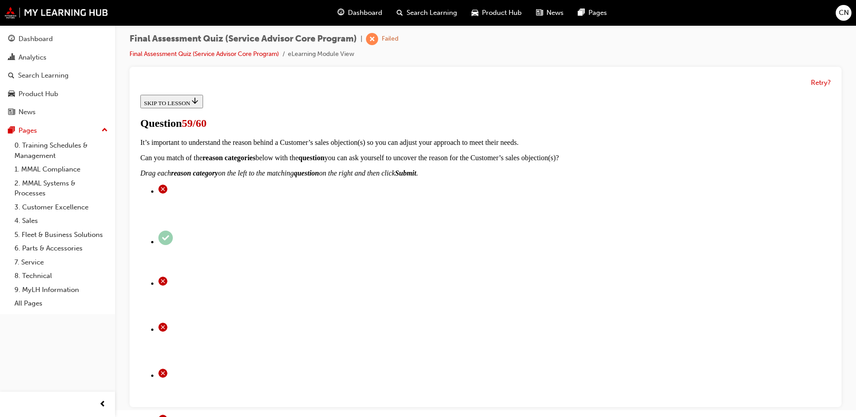
scroll to position [90, 0]
checkbox input "true"
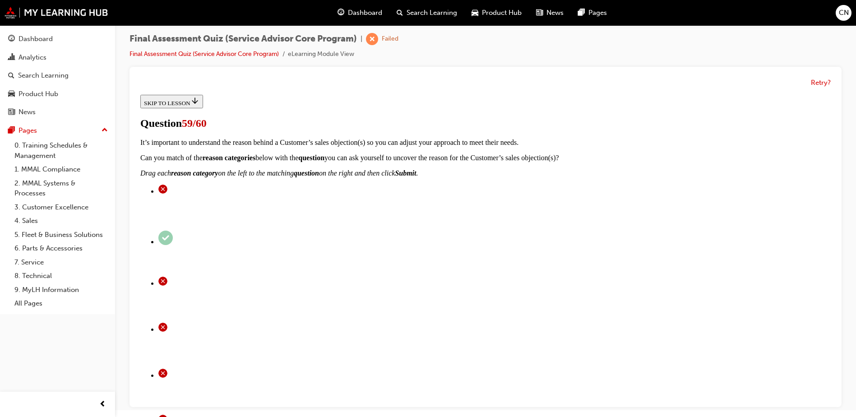
checkbox input "true"
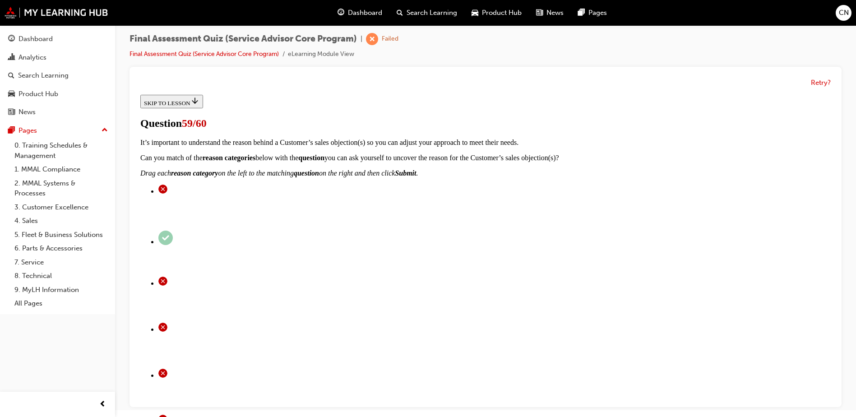
checkbox input "true"
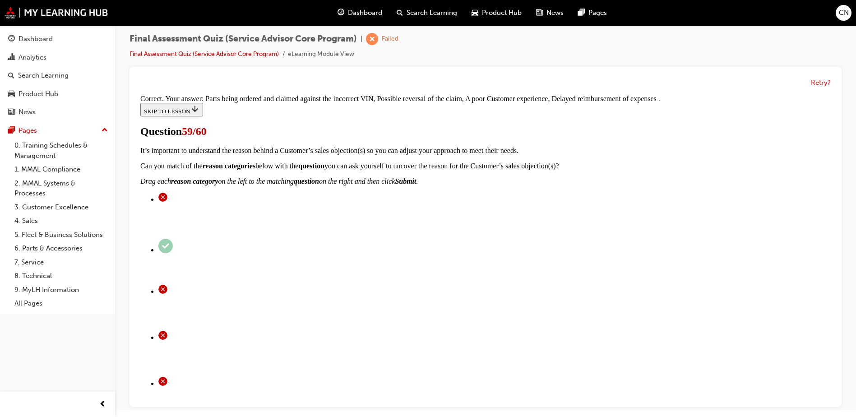
scroll to position [161, 0]
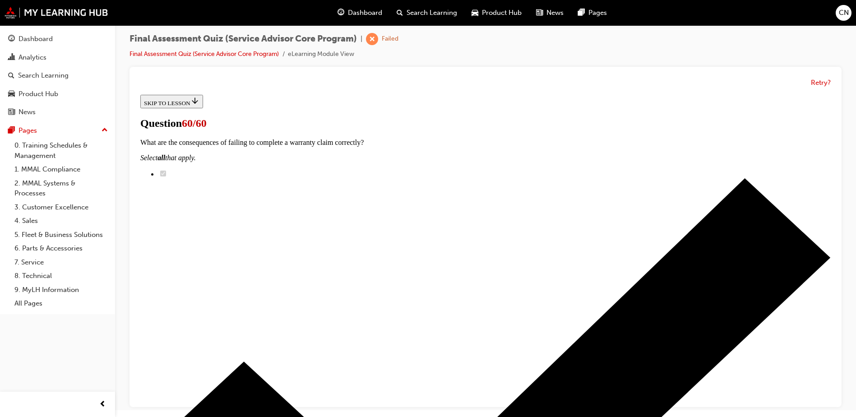
scroll to position [135, 0]
